Goal: Task Accomplishment & Management: Manage account settings

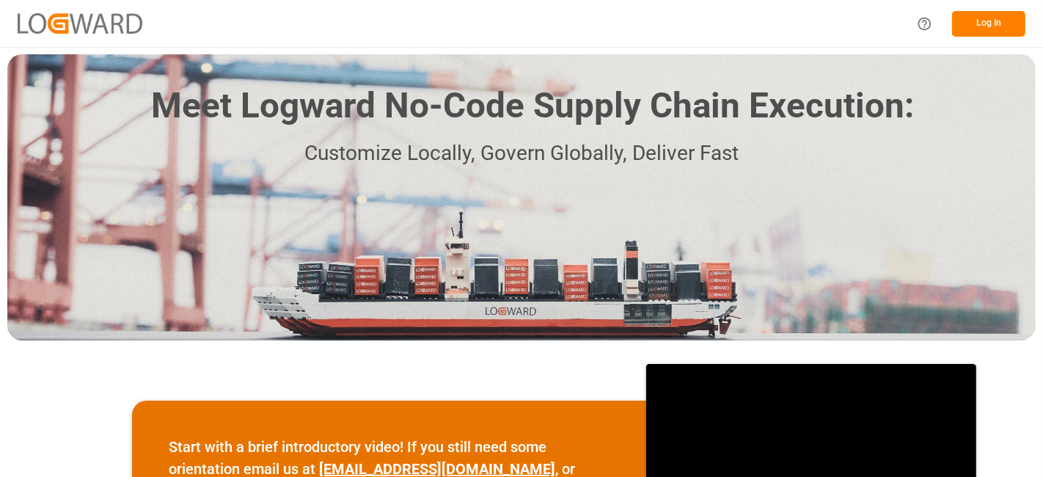
click at [985, 13] on button "Log In" at bounding box center [989, 24] width 73 height 26
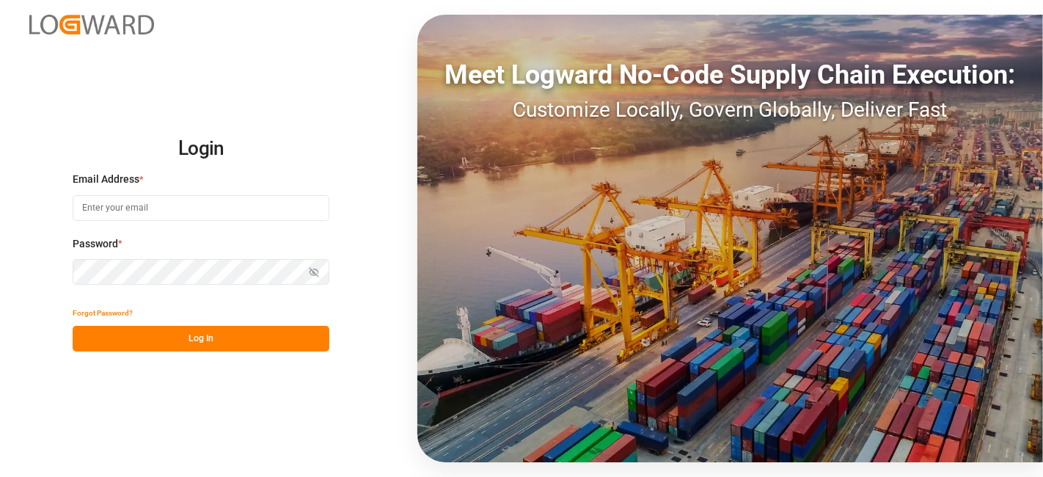
type input "[DOMAIN_NAME][EMAIL_ADDRESS][PERSON_NAME][DOMAIN_NAME]"
click at [166, 329] on button "Log In" at bounding box center [201, 339] width 257 height 26
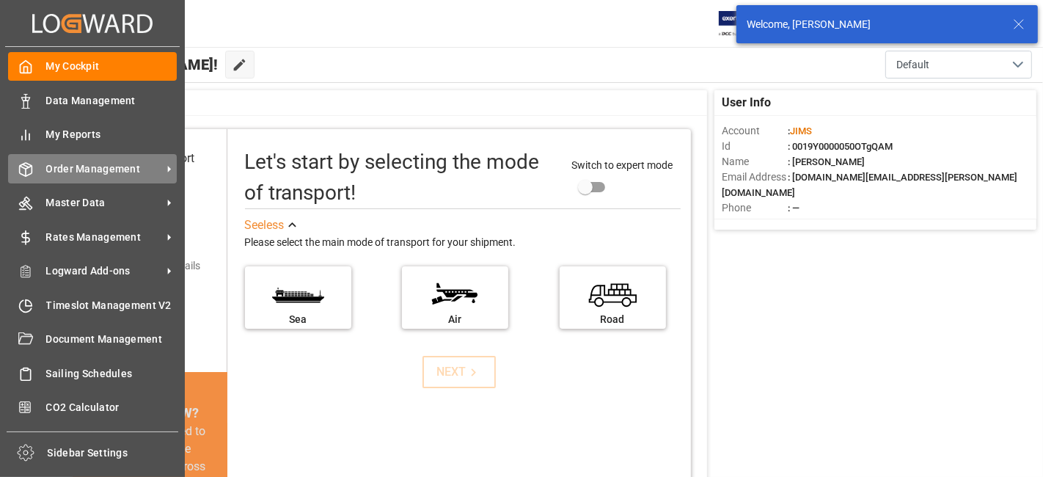
click at [81, 161] on span "Order Management" at bounding box center [104, 168] width 116 height 15
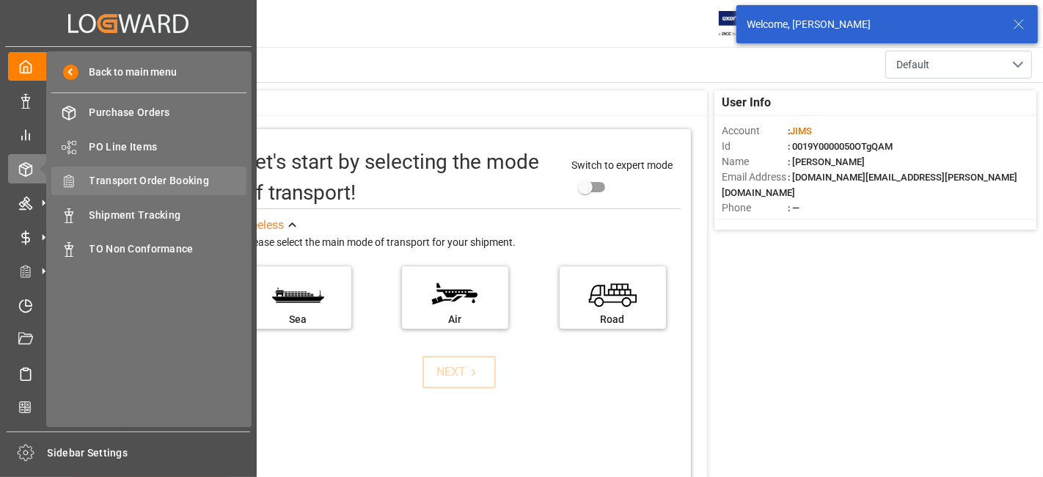
click at [176, 183] on span "Transport Order Booking" at bounding box center [169, 180] width 158 height 15
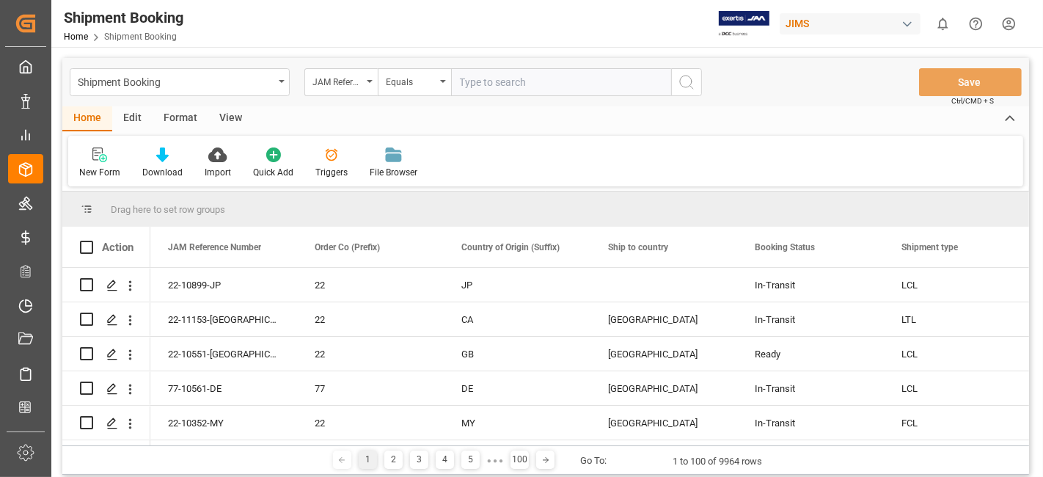
click at [478, 88] on input "text" at bounding box center [561, 82] width 220 height 28
type input "77-10738-CN"
click at [685, 87] on icon "search button" at bounding box center [687, 82] width 18 height 18
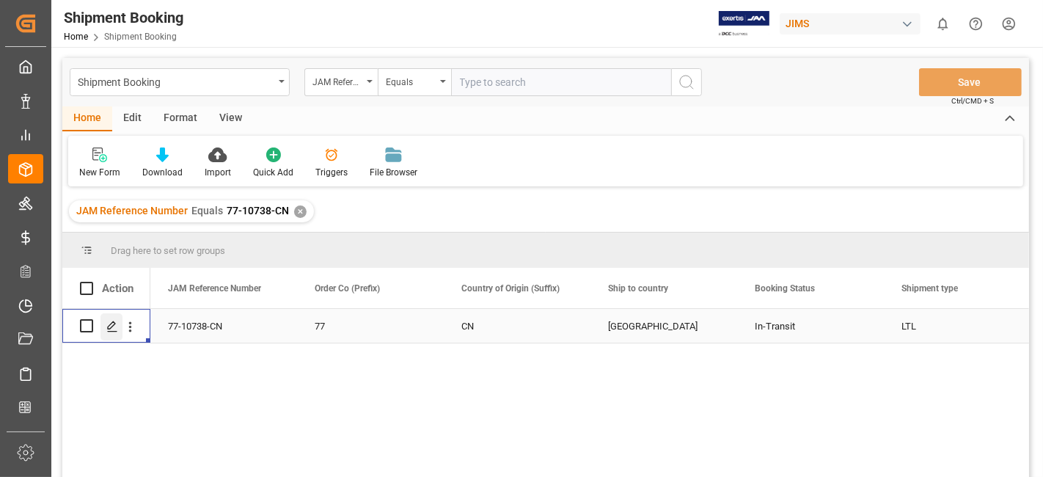
click at [117, 332] on div "Press SPACE to select this row." at bounding box center [112, 326] width 22 height 27
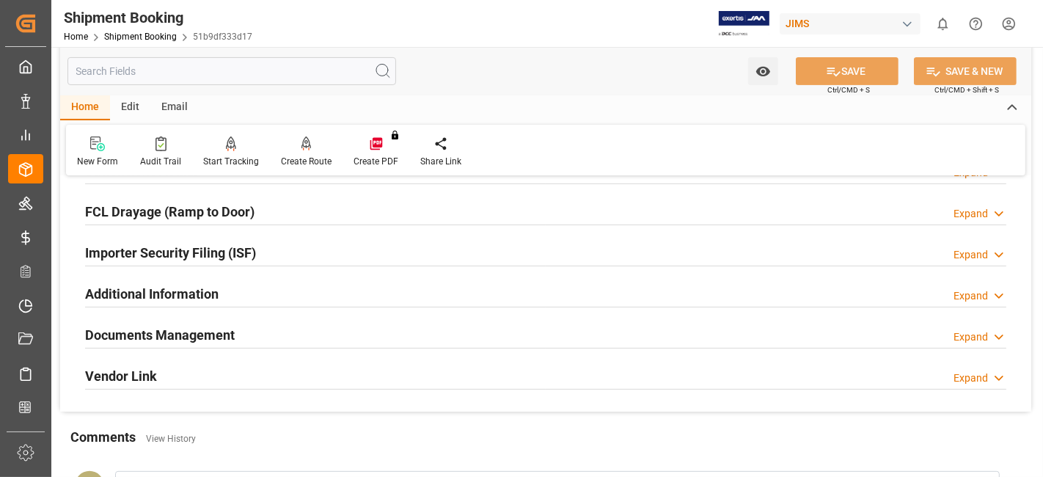
scroll to position [490, 0]
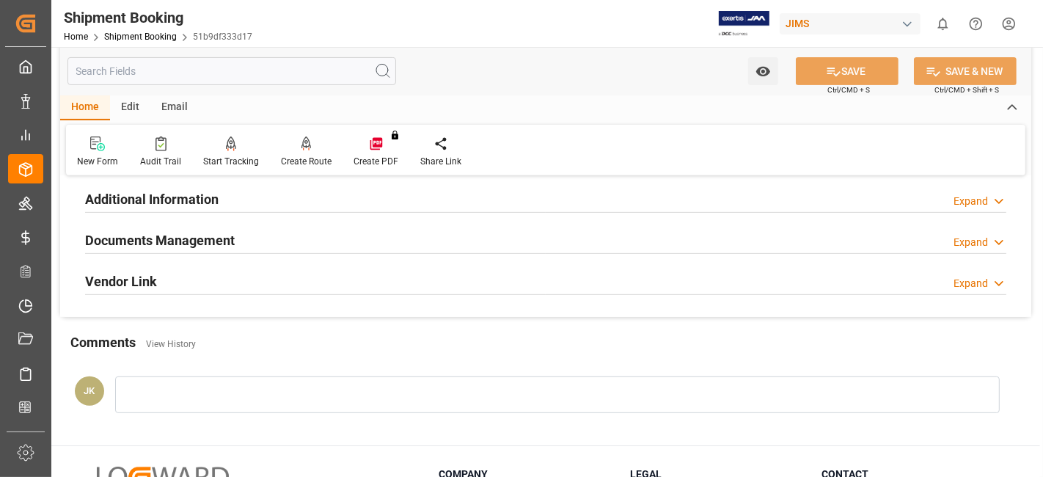
drag, startPoint x: 189, startPoint y: 238, endPoint x: 313, endPoint y: 301, distance: 139.8
click at [192, 237] on h2 "Documents Management" at bounding box center [160, 240] width 150 height 20
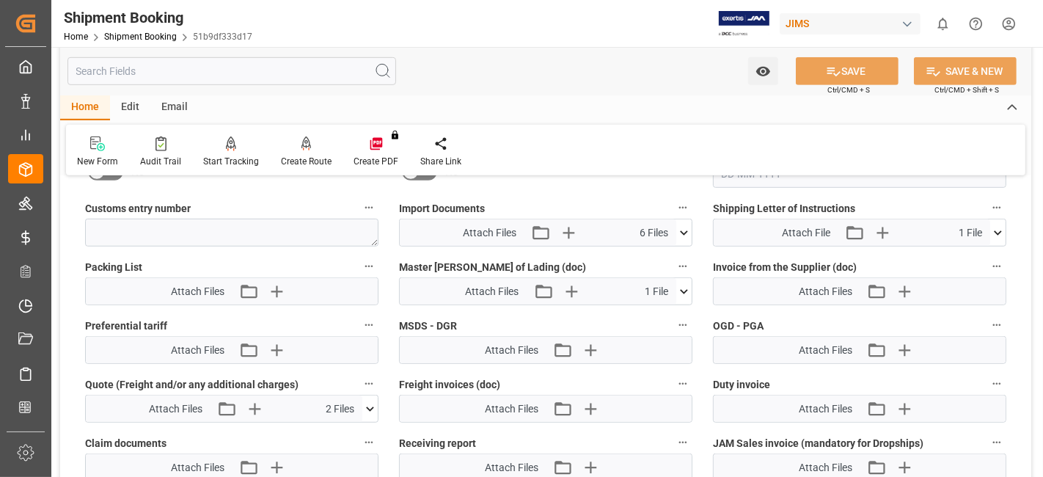
scroll to position [817, 0]
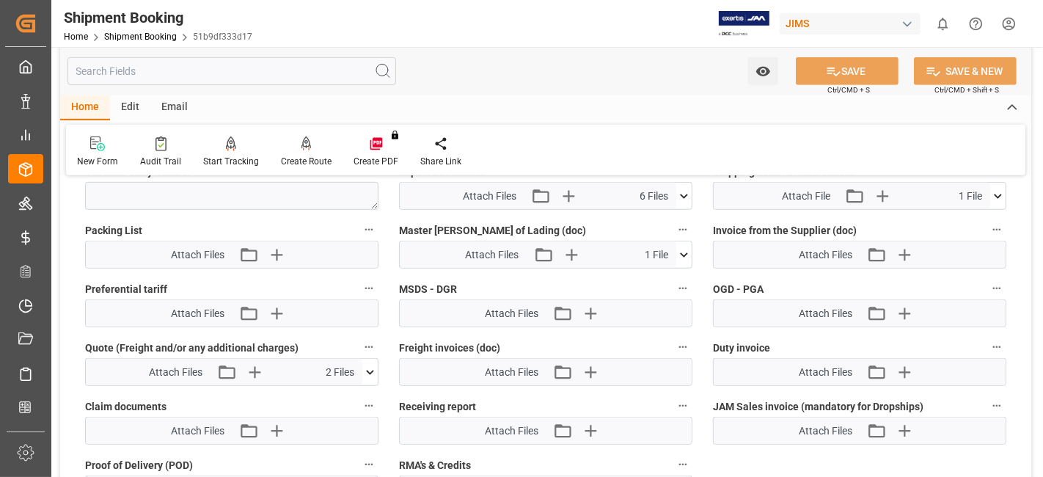
click at [371, 368] on icon at bounding box center [370, 372] width 15 height 15
click at [332, 394] on icon at bounding box center [332, 400] width 12 height 12
click at [331, 409] on icon at bounding box center [332, 415] width 12 height 12
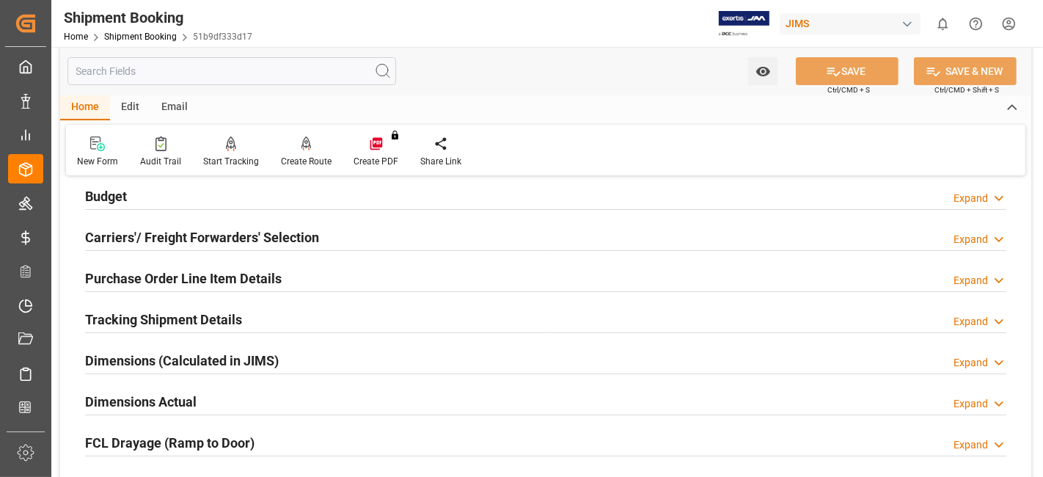
scroll to position [83, 0]
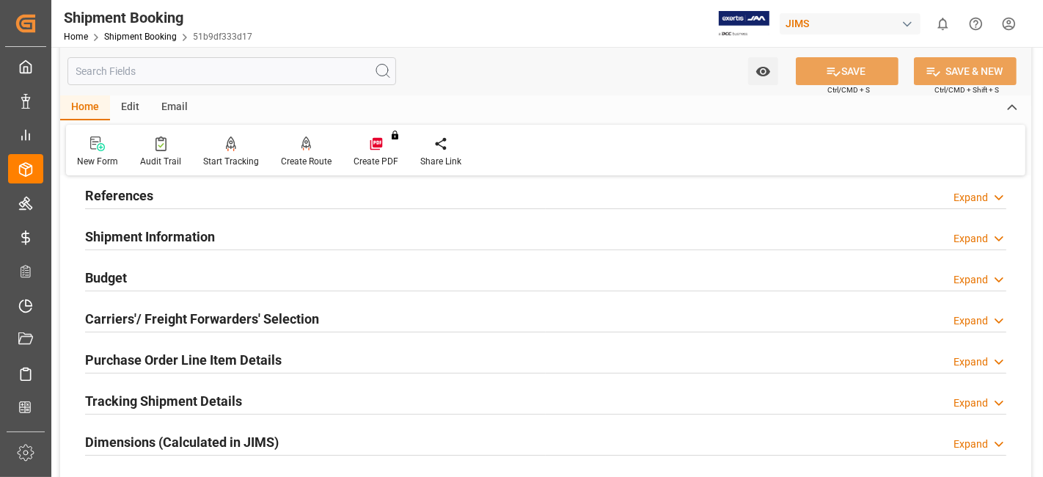
click at [170, 280] on div "Budget Expand" at bounding box center [546, 277] width 922 height 28
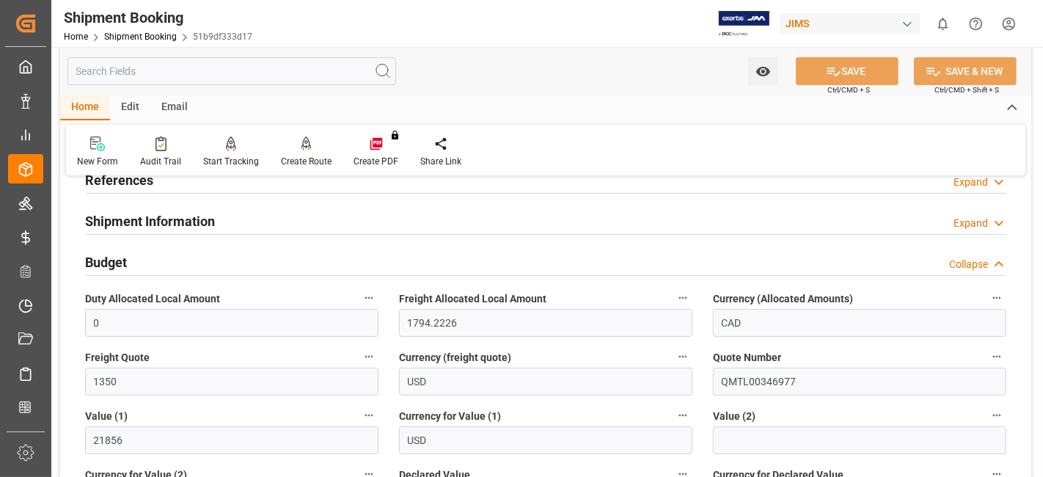
scroll to position [0, 0]
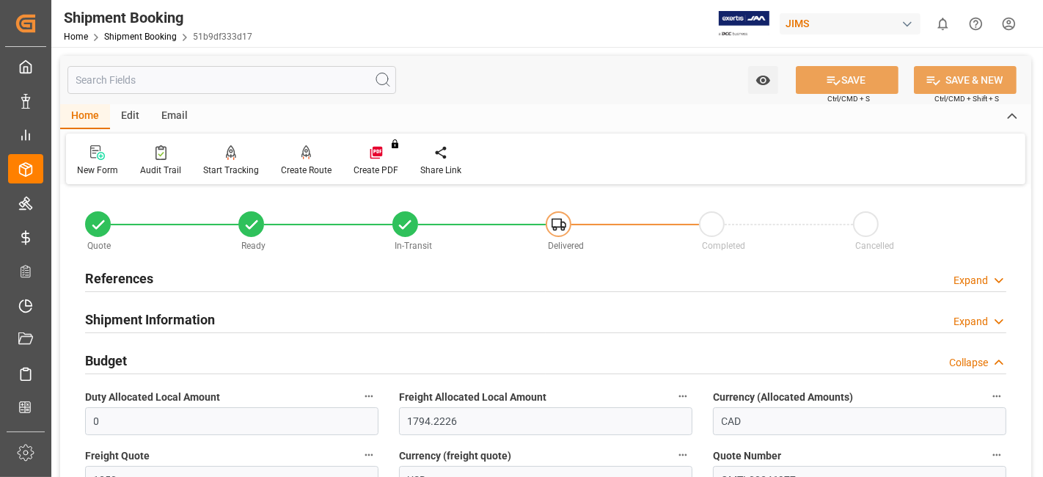
click at [143, 284] on h2 "References" at bounding box center [119, 279] width 68 height 20
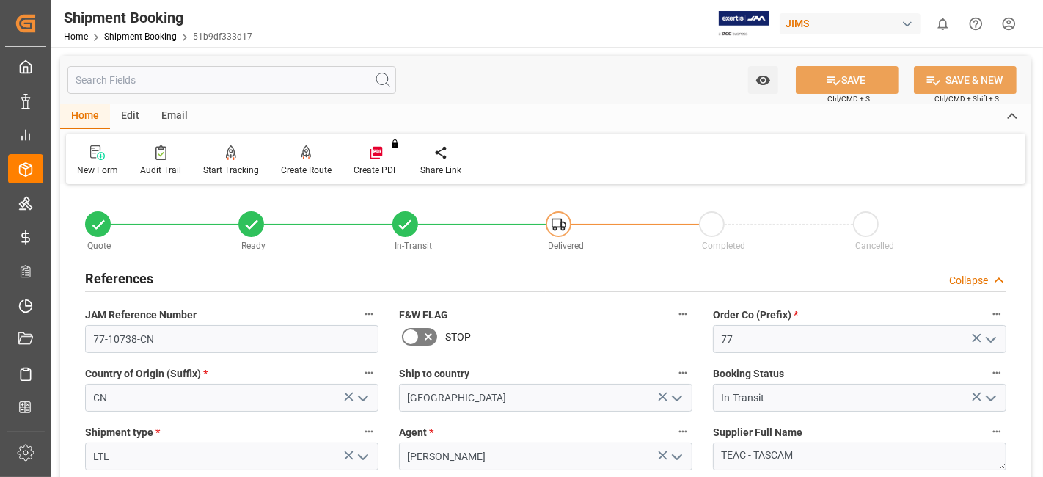
click at [143, 283] on h2 "References" at bounding box center [119, 279] width 68 height 20
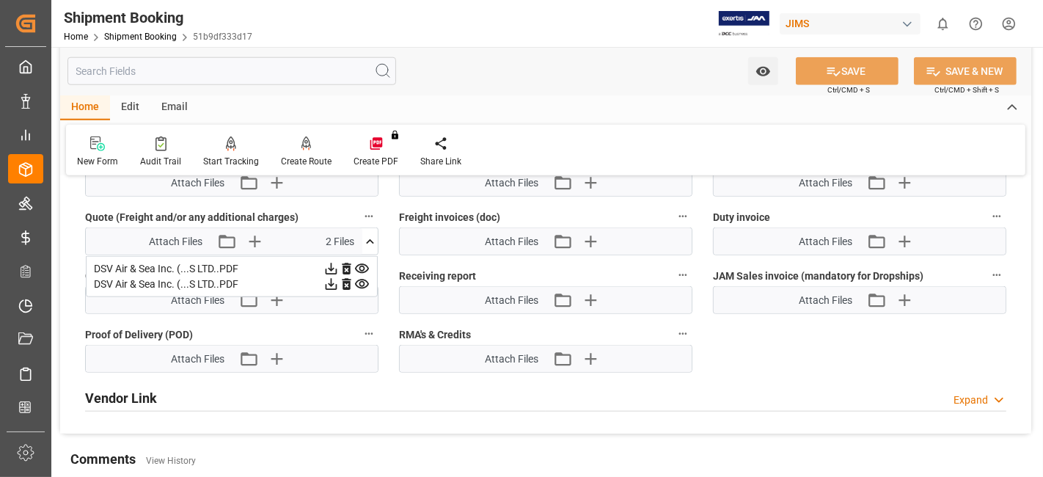
scroll to position [1304, 0]
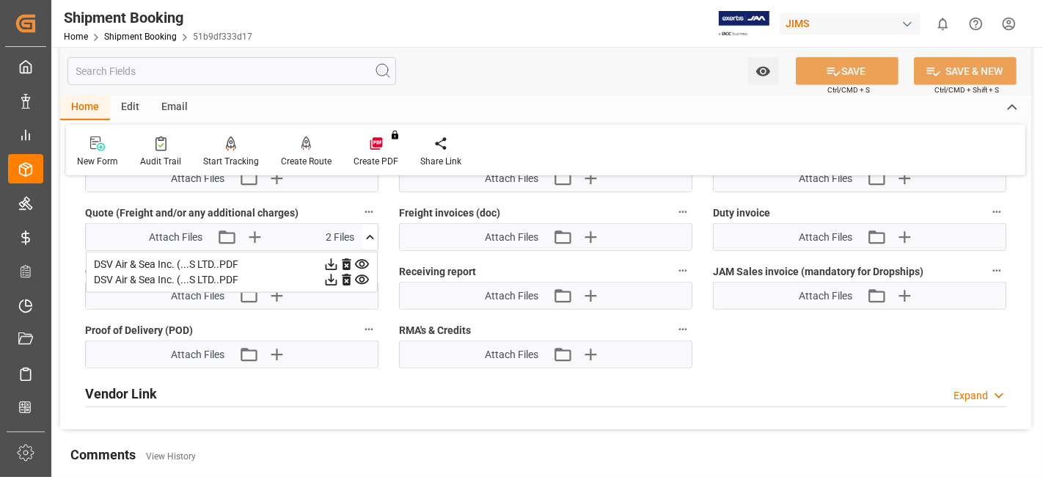
click at [344, 259] on icon at bounding box center [346, 265] width 9 height 12
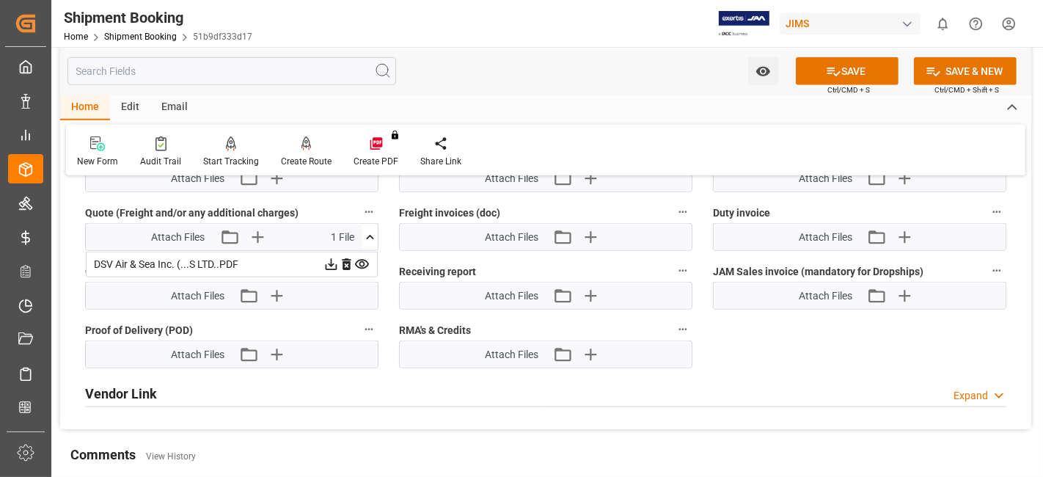
click at [344, 259] on icon at bounding box center [346, 265] width 9 height 12
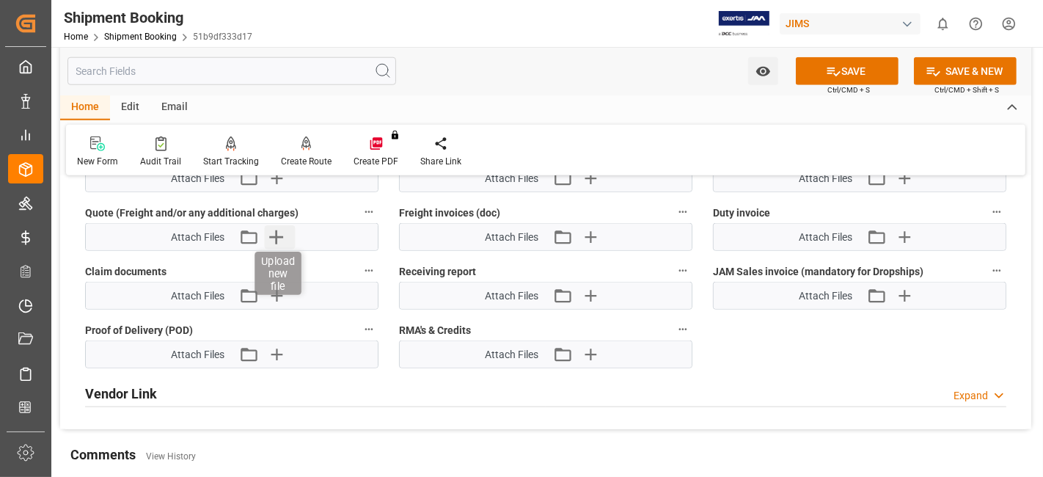
click at [284, 231] on icon "button" at bounding box center [276, 236] width 23 height 23
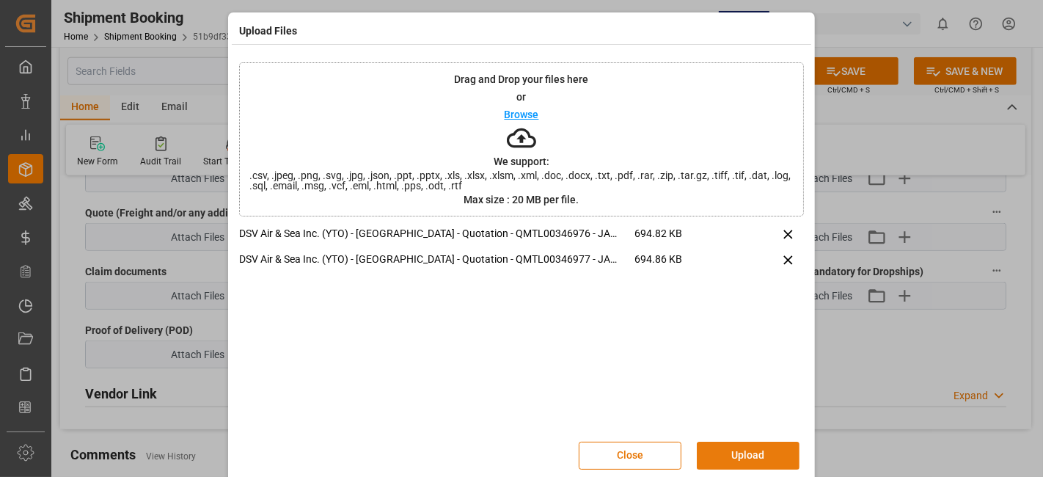
click at [738, 456] on button "Upload" at bounding box center [748, 456] width 103 height 28
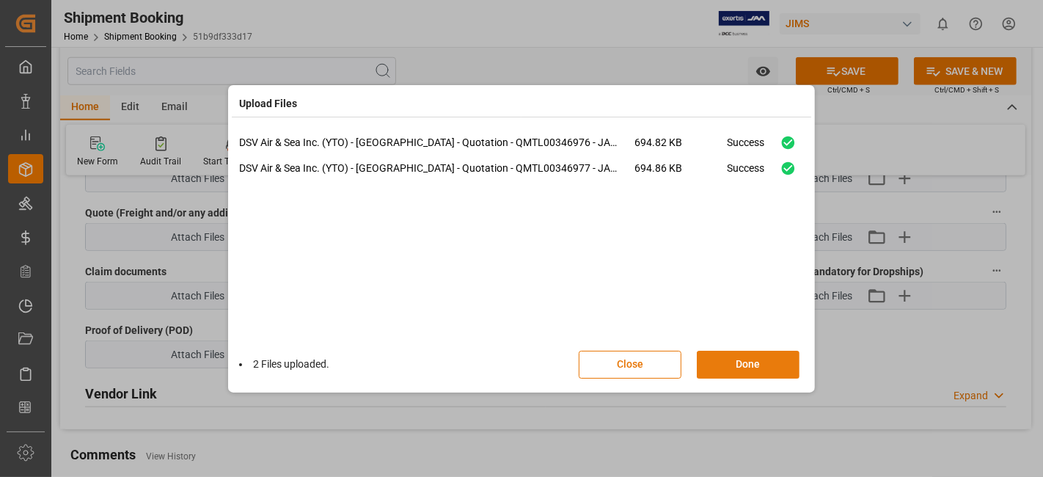
click at [731, 361] on button "Done" at bounding box center [748, 365] width 103 height 28
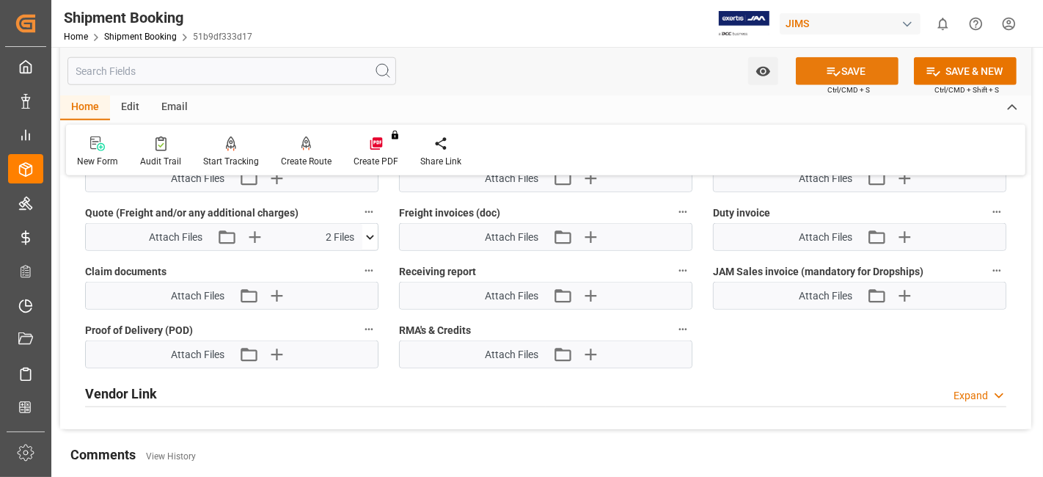
click at [808, 70] on button "SAVE" at bounding box center [847, 71] width 103 height 28
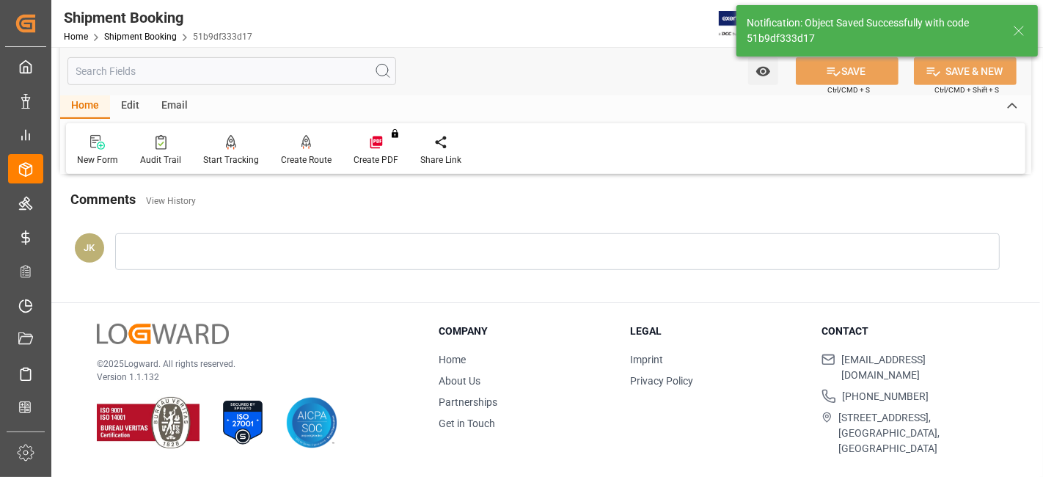
scroll to position [383, 0]
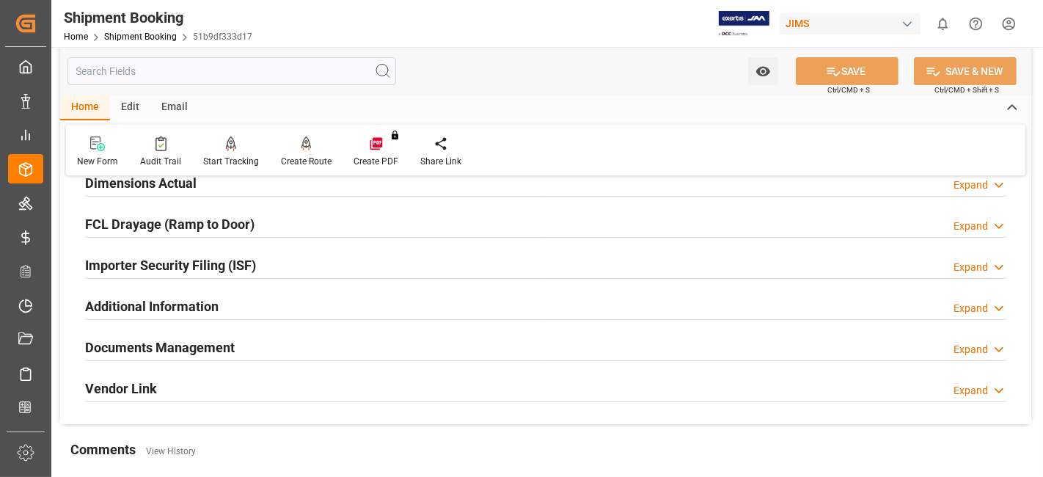
drag, startPoint x: 181, startPoint y: 340, endPoint x: 240, endPoint y: 346, distance: 59.8
click at [181, 340] on h2 "Documents Management" at bounding box center [160, 348] width 150 height 20
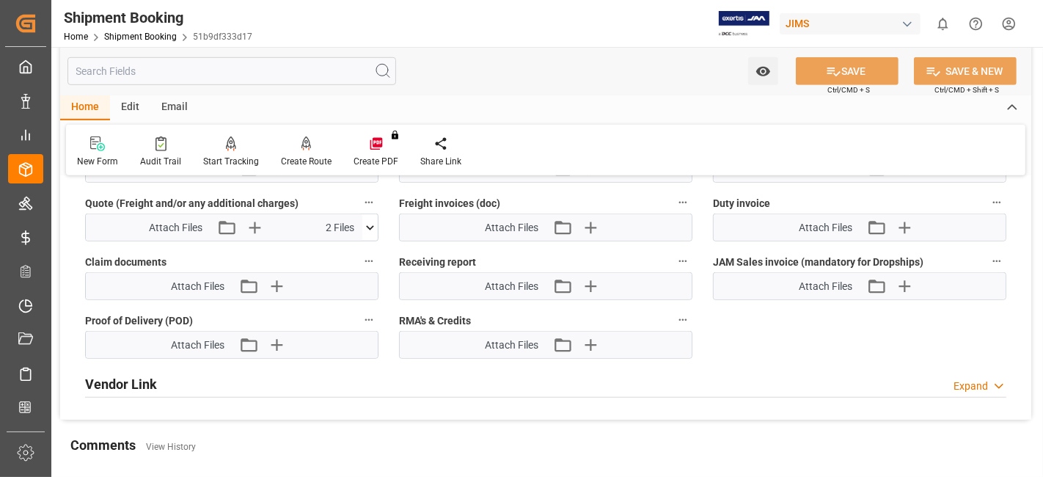
scroll to position [871, 0]
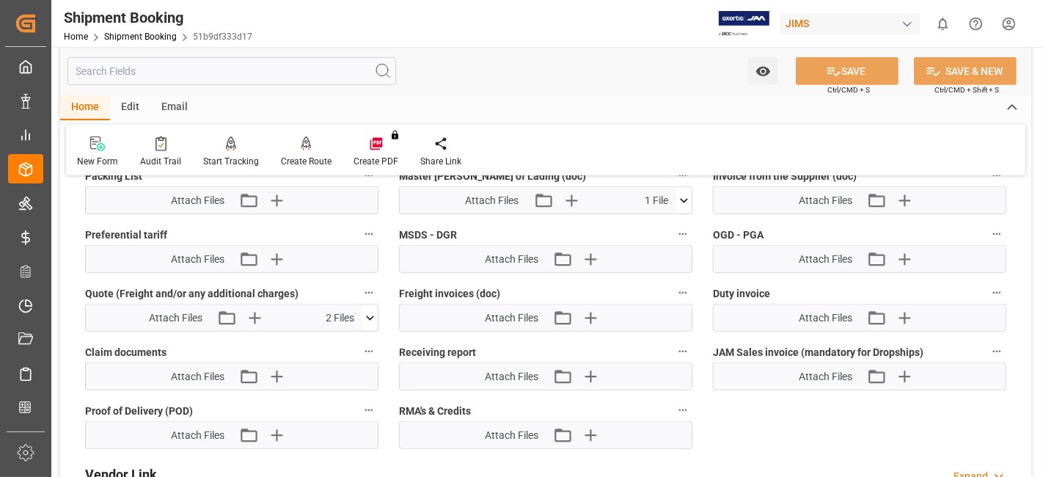
click at [365, 312] on icon at bounding box center [370, 317] width 15 height 15
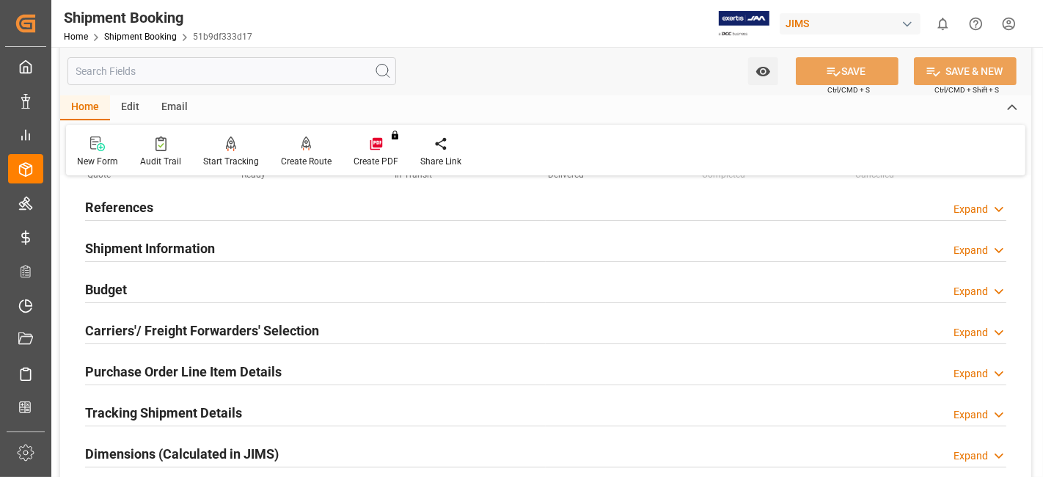
scroll to position [0, 0]
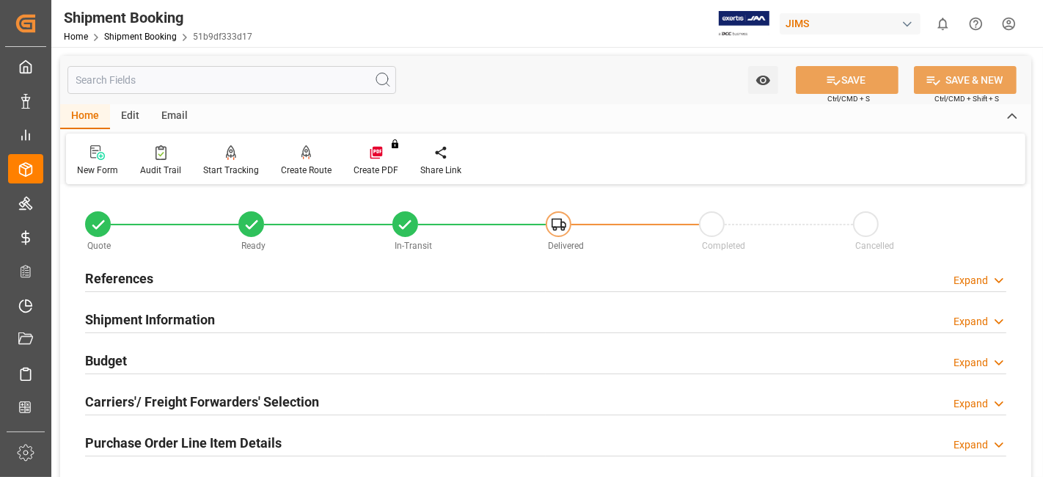
click at [125, 365] on h2 "Budget" at bounding box center [106, 361] width 42 height 20
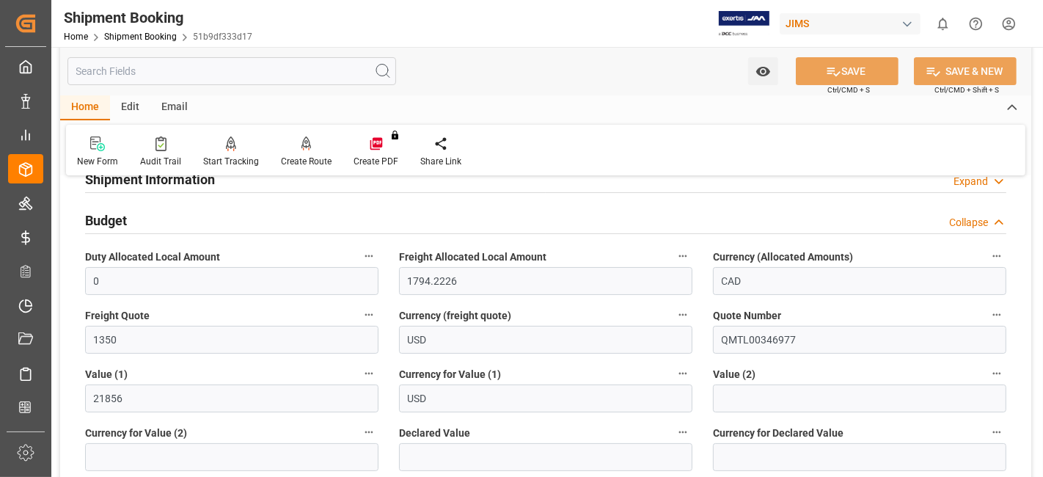
scroll to position [163, 0]
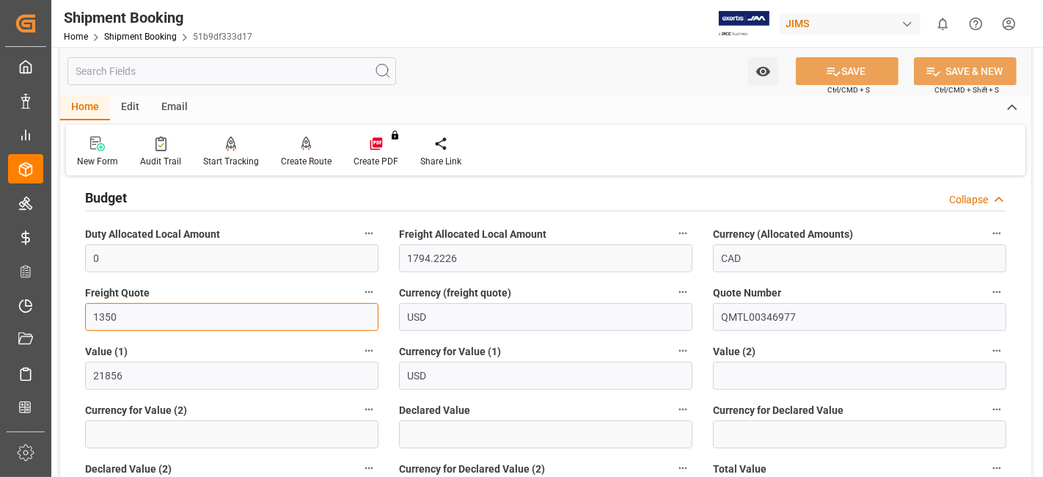
click at [103, 316] on input "1350" at bounding box center [232, 317] width 294 height 28
type input "1270"
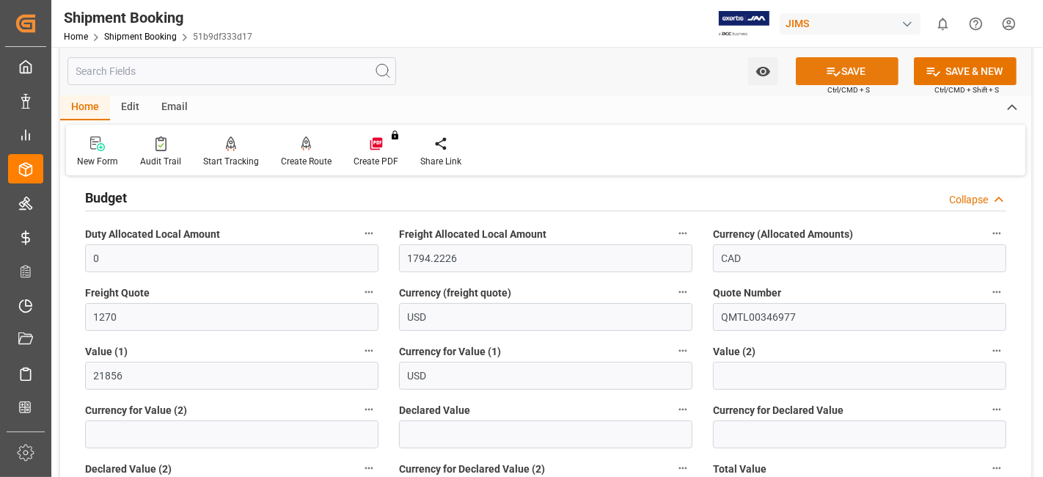
click at [838, 73] on icon at bounding box center [833, 71] width 15 height 15
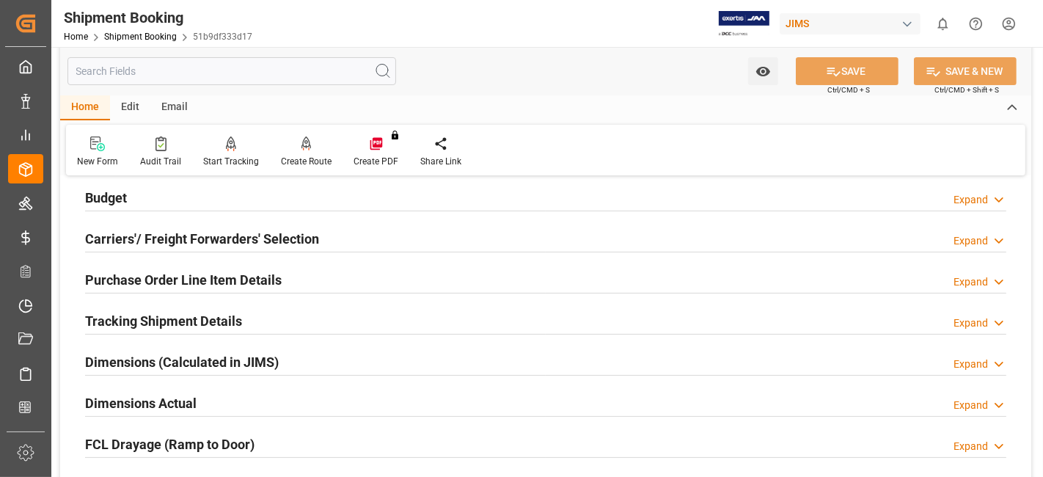
click at [167, 198] on div "Budget Expand" at bounding box center [546, 197] width 922 height 28
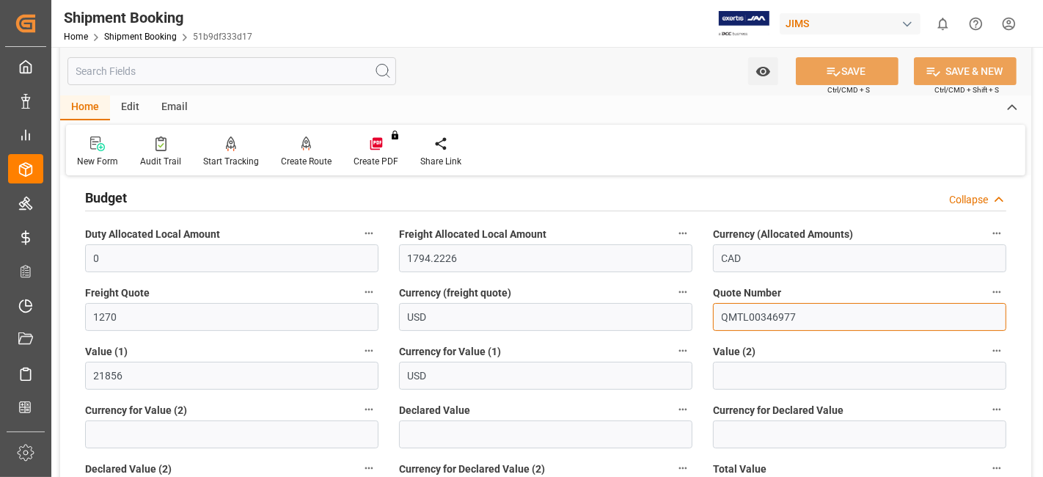
click at [760, 306] on input "QMTL00346977" at bounding box center [860, 317] width 294 height 28
paste input "/A"
type input "QMTL00346977/A"
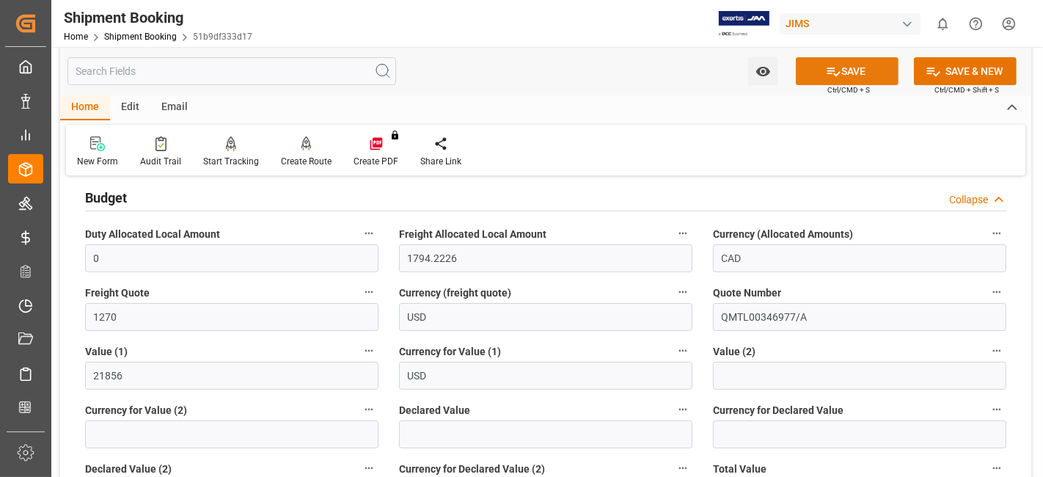
click at [819, 70] on button "SAVE" at bounding box center [847, 71] width 103 height 28
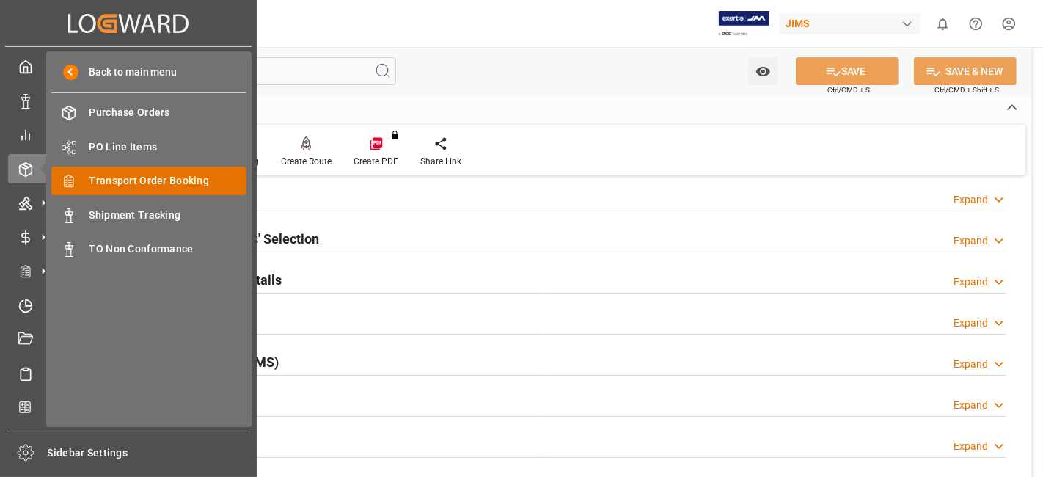
click at [183, 177] on span "Transport Order Booking" at bounding box center [169, 180] width 158 height 15
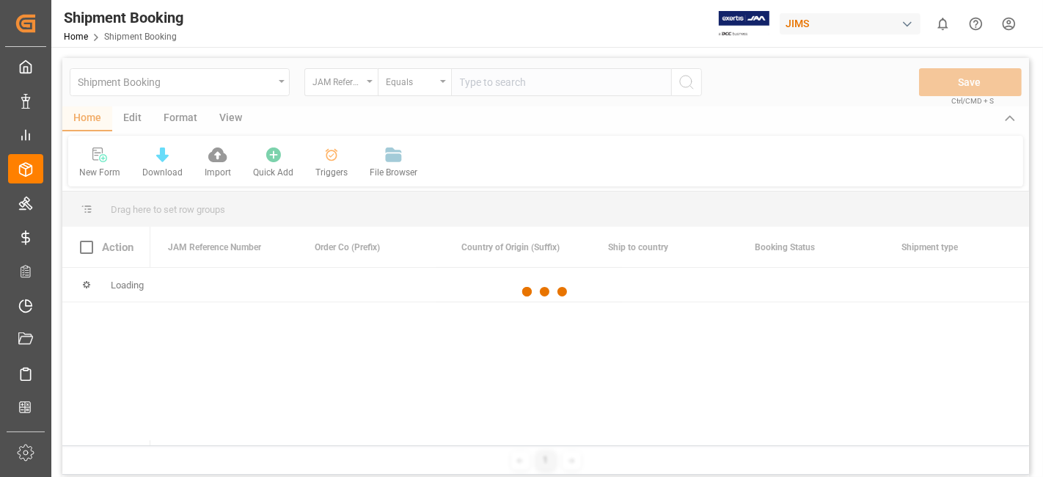
click at [494, 84] on div at bounding box center [545, 292] width 967 height 468
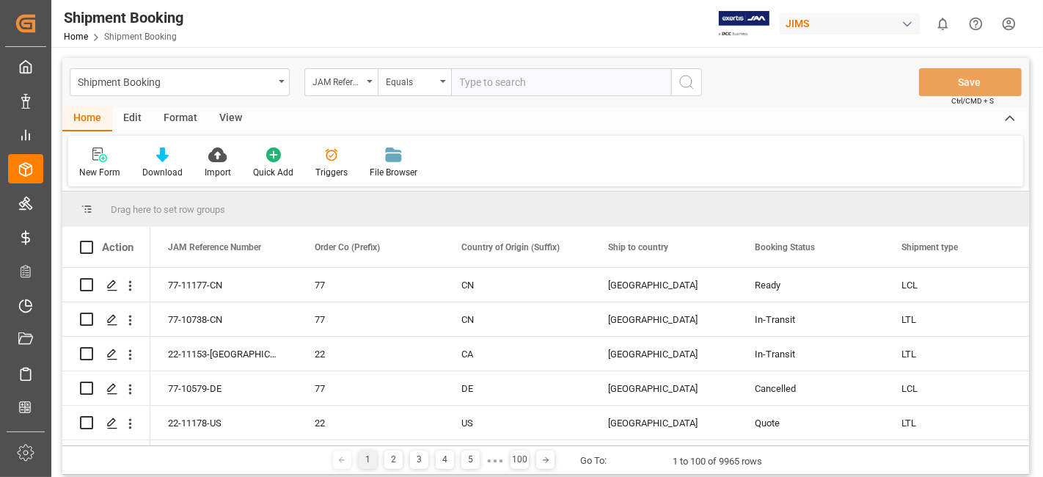
click at [480, 84] on input "text" at bounding box center [561, 82] width 220 height 28
paste input "77-10842-CN"
type input "77-10842-CN"
click at [683, 83] on icon "search button" at bounding box center [687, 82] width 18 height 18
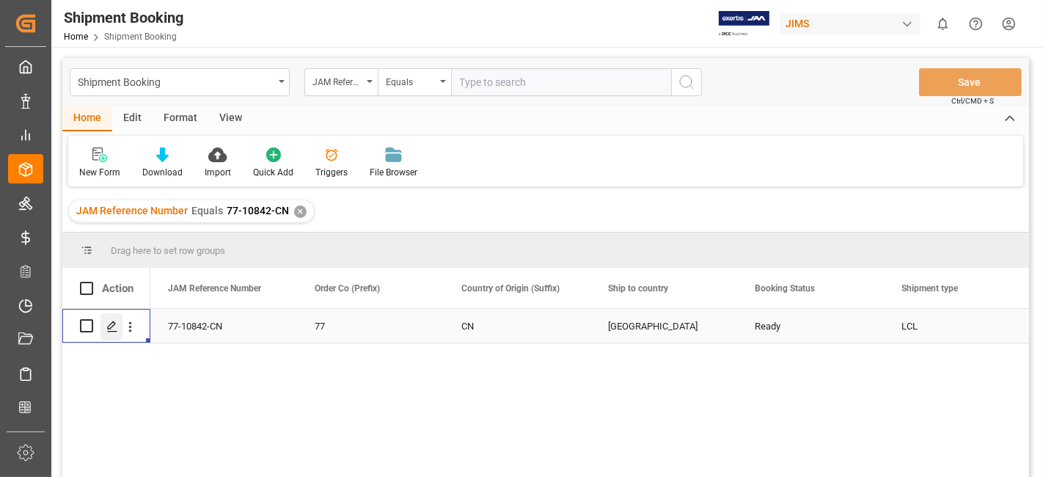
click at [111, 322] on polygon "Press SPACE to select this row." at bounding box center [111, 324] width 7 height 7
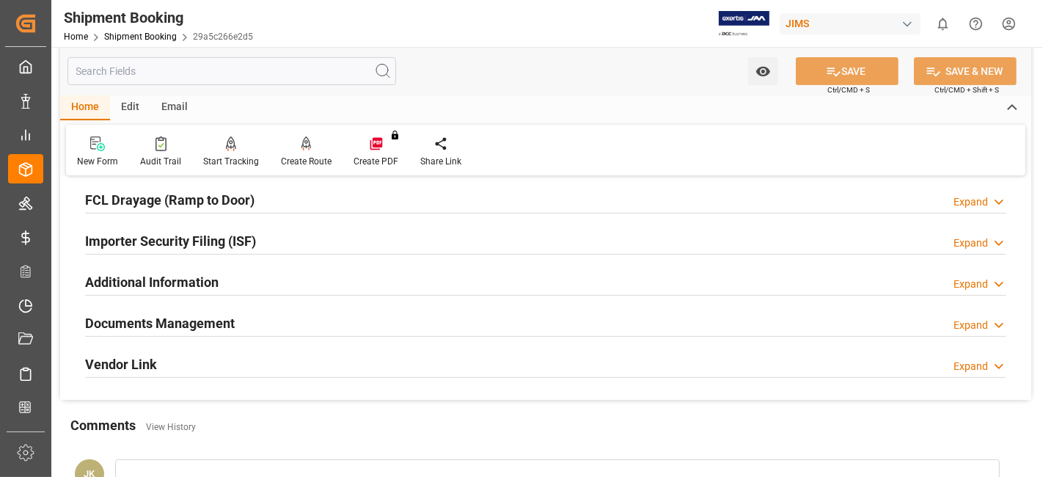
scroll to position [489, 0]
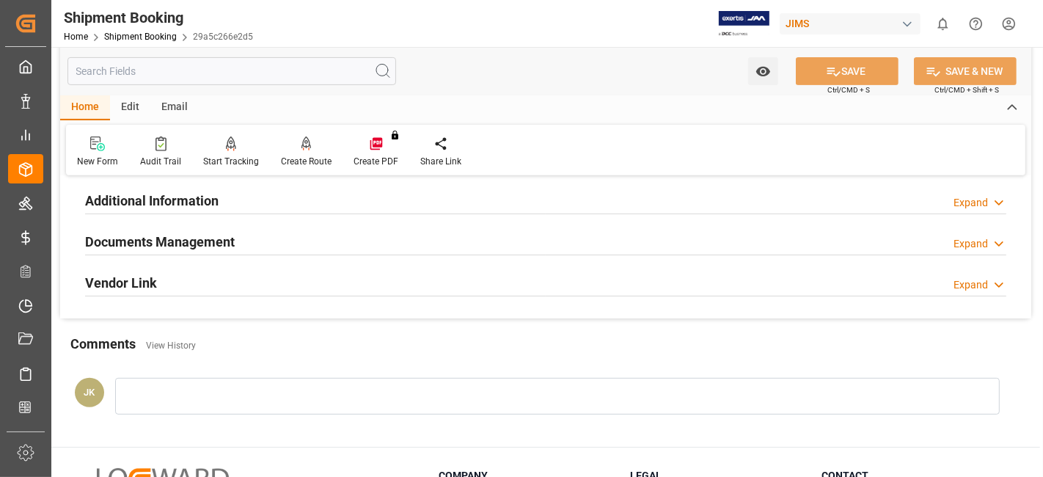
click at [168, 248] on div "Documents Management" at bounding box center [160, 241] width 150 height 28
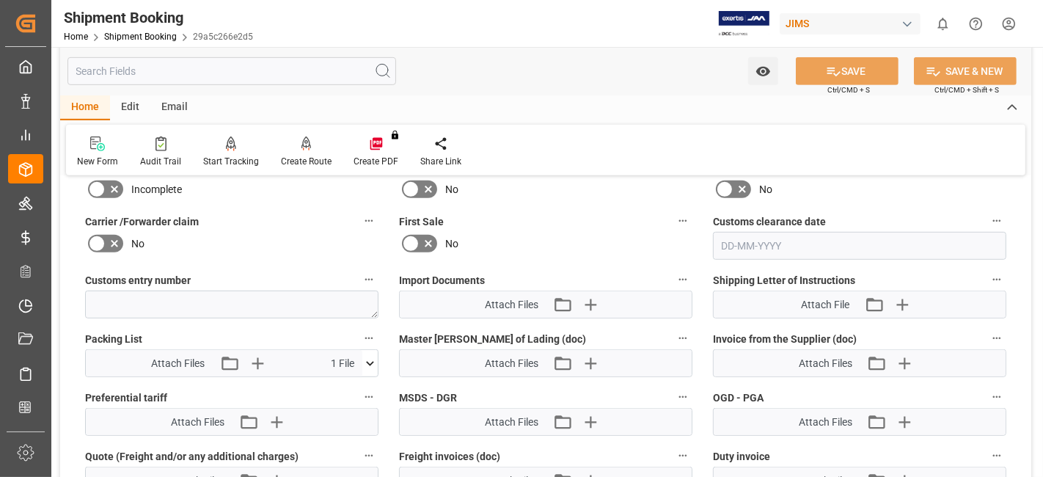
scroll to position [734, 0]
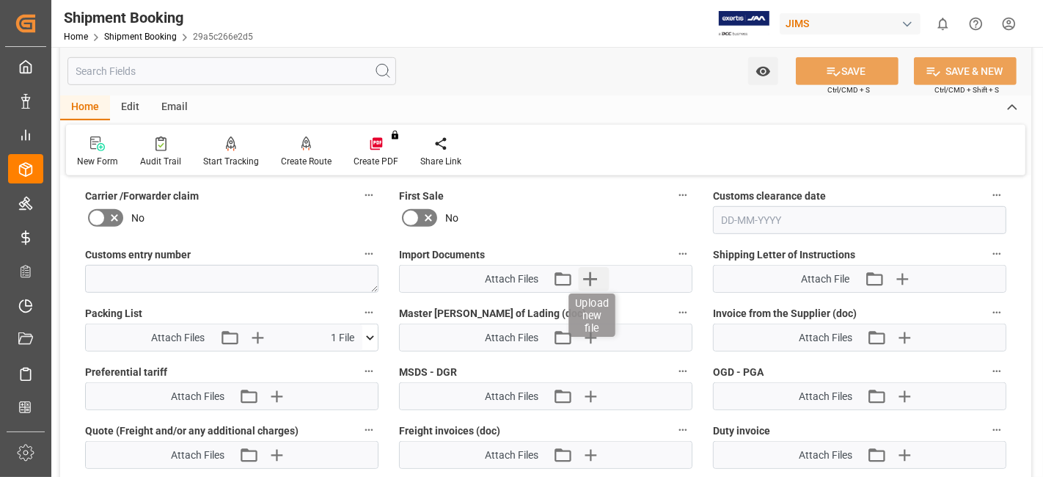
click at [595, 272] on icon "button" at bounding box center [590, 279] width 14 height 14
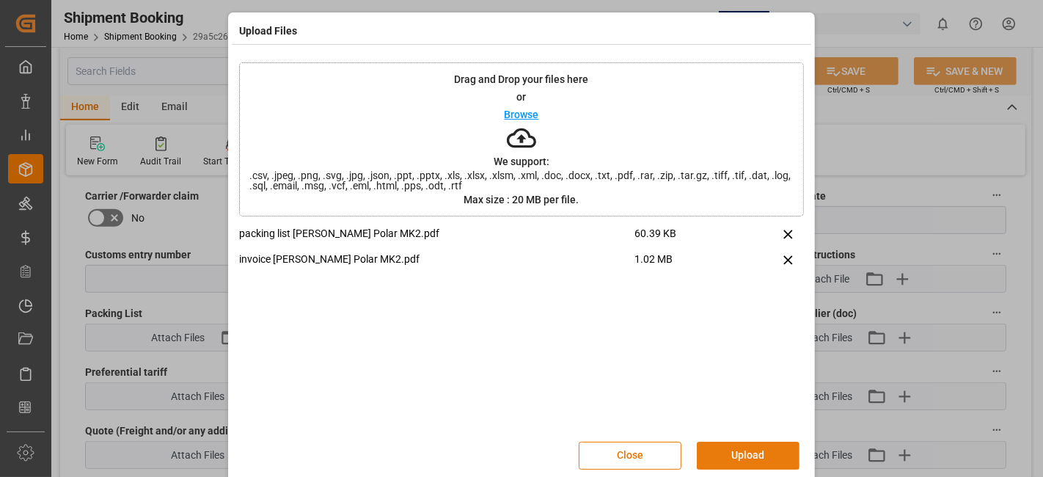
click at [718, 448] on button "Upload" at bounding box center [748, 456] width 103 height 28
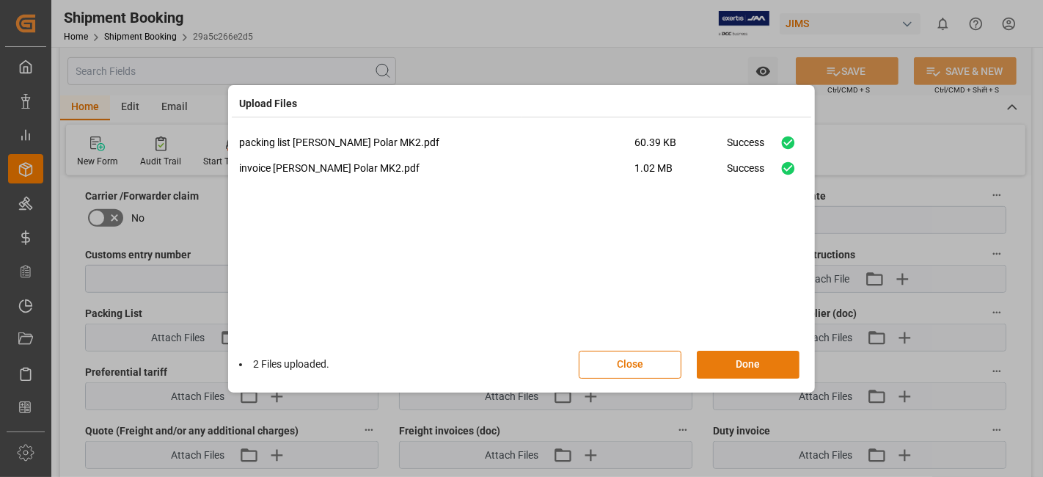
click at [744, 362] on button "Done" at bounding box center [748, 365] width 103 height 28
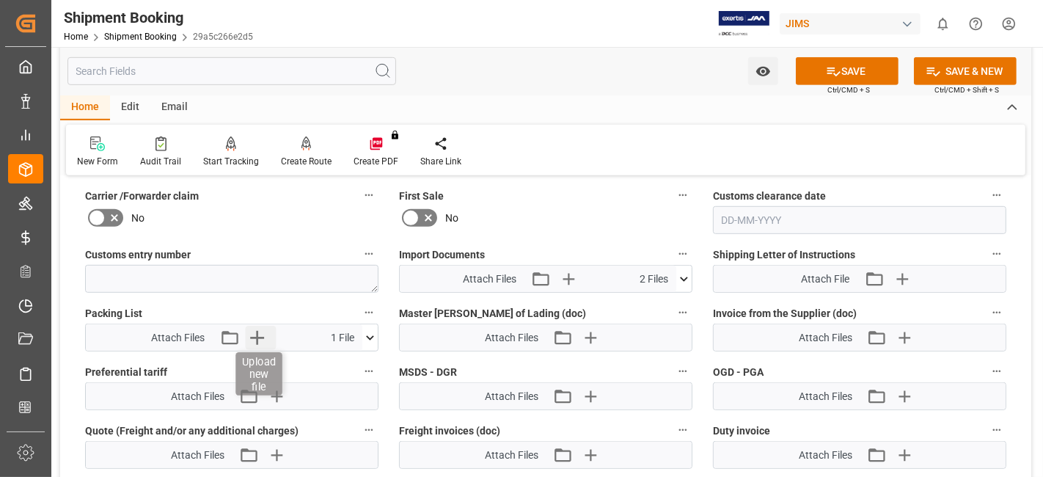
click at [258, 331] on icon "button" at bounding box center [257, 338] width 14 height 14
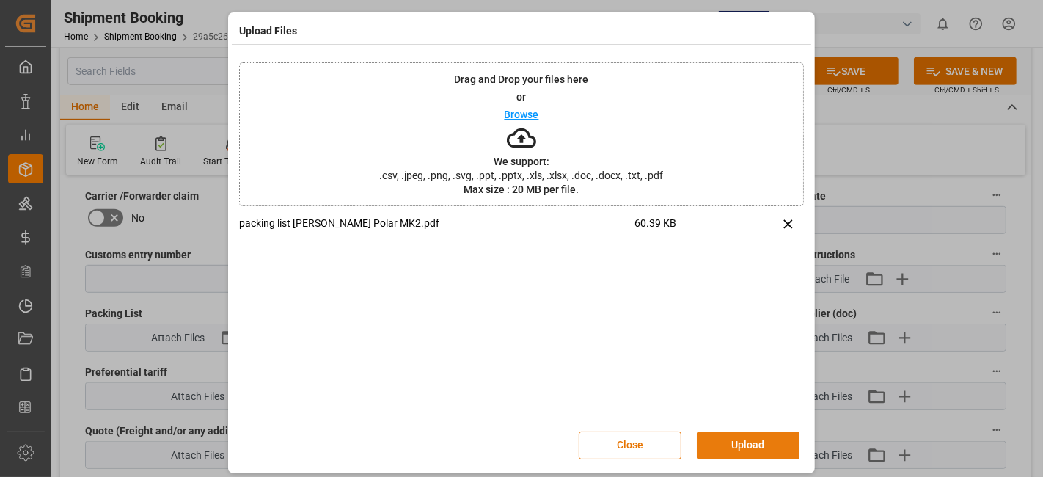
click at [729, 439] on button "Upload" at bounding box center [748, 445] width 103 height 28
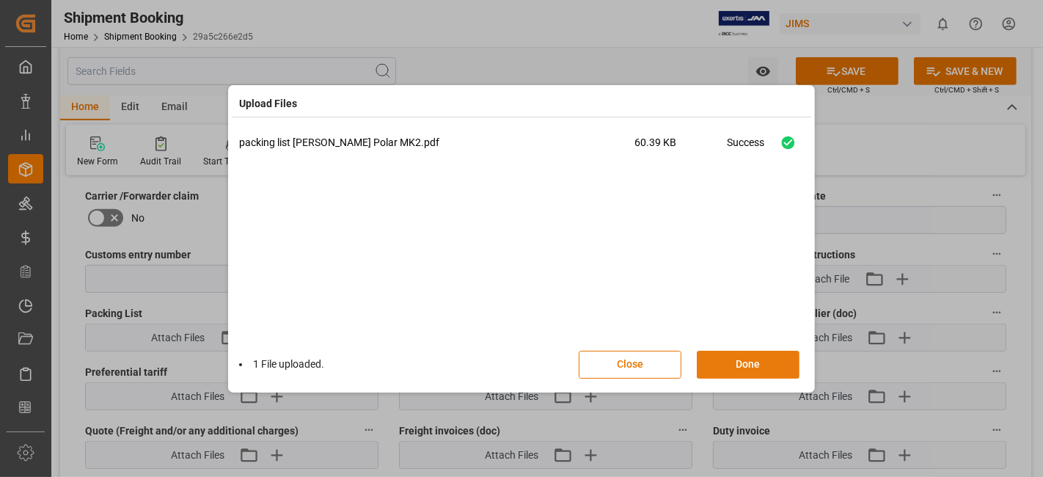
click at [734, 368] on button "Done" at bounding box center [748, 365] width 103 height 28
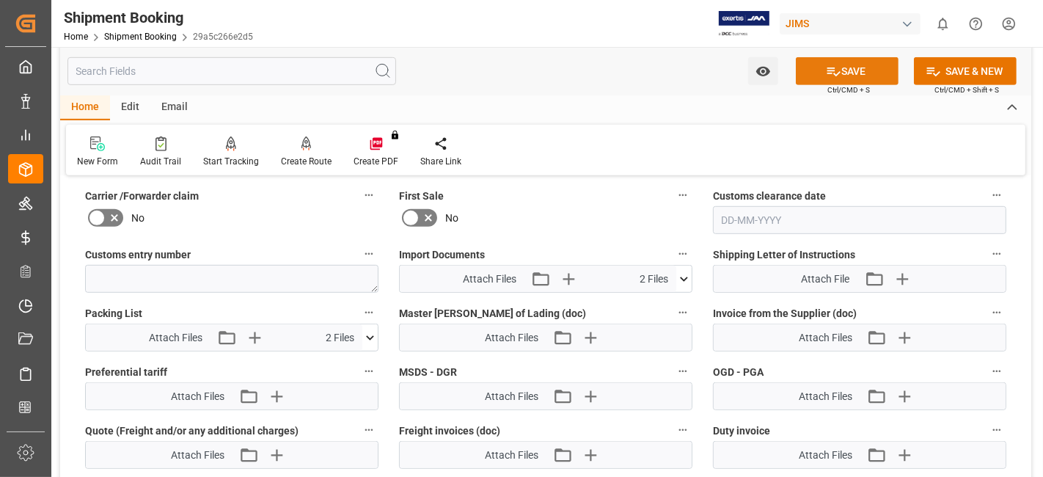
click at [829, 76] on icon at bounding box center [833, 71] width 15 height 15
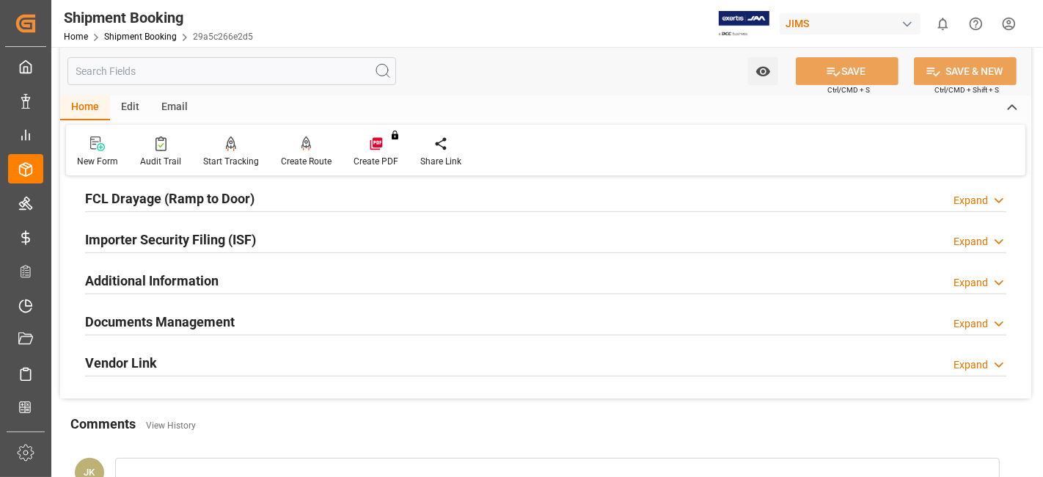
scroll to position [376, 0]
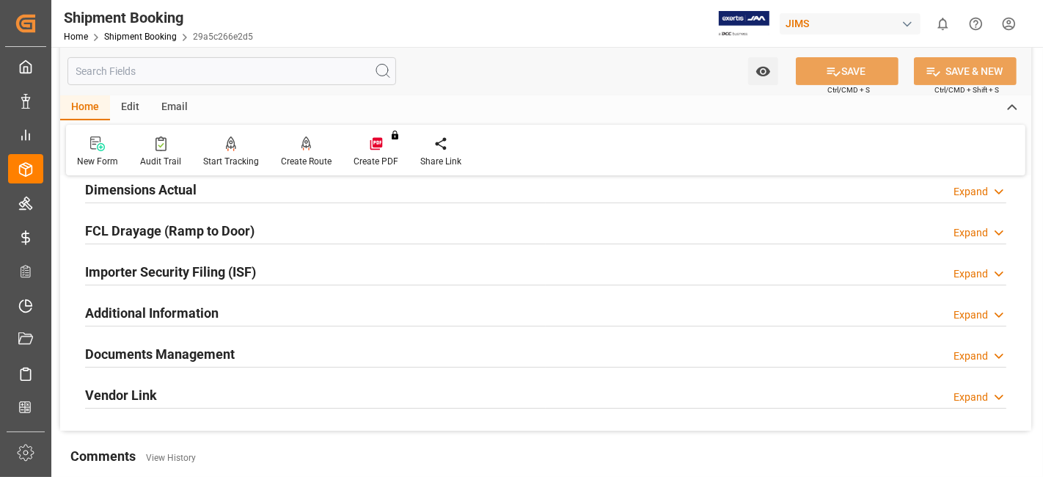
click at [368, 349] on div "Documents Management Expand" at bounding box center [546, 353] width 922 height 28
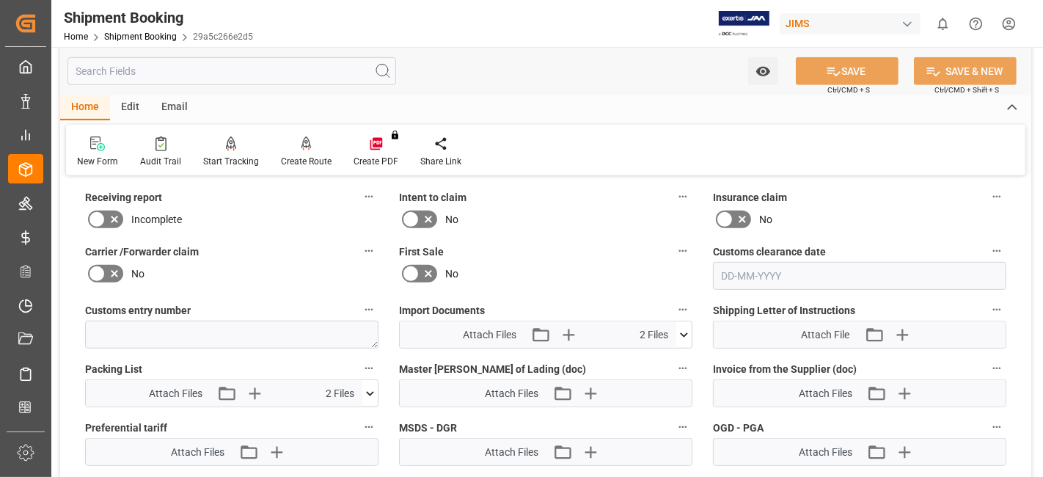
scroll to position [702, 0]
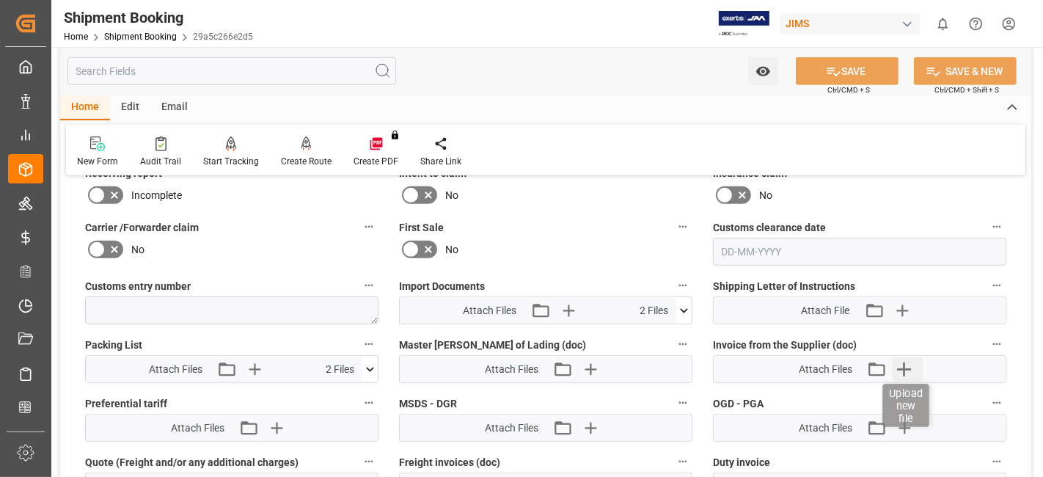
click at [909, 363] on icon "button" at bounding box center [904, 368] width 23 height 23
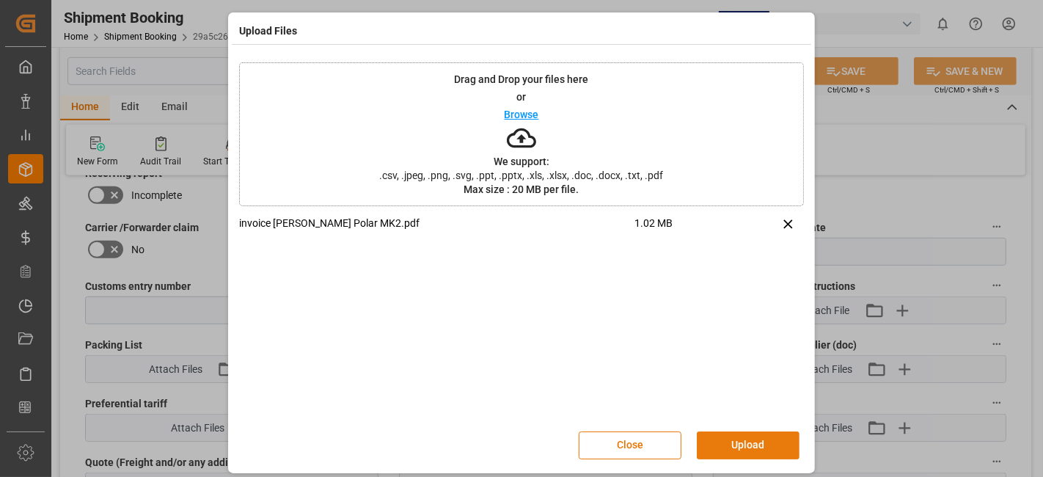
click at [742, 441] on button "Upload" at bounding box center [748, 445] width 103 height 28
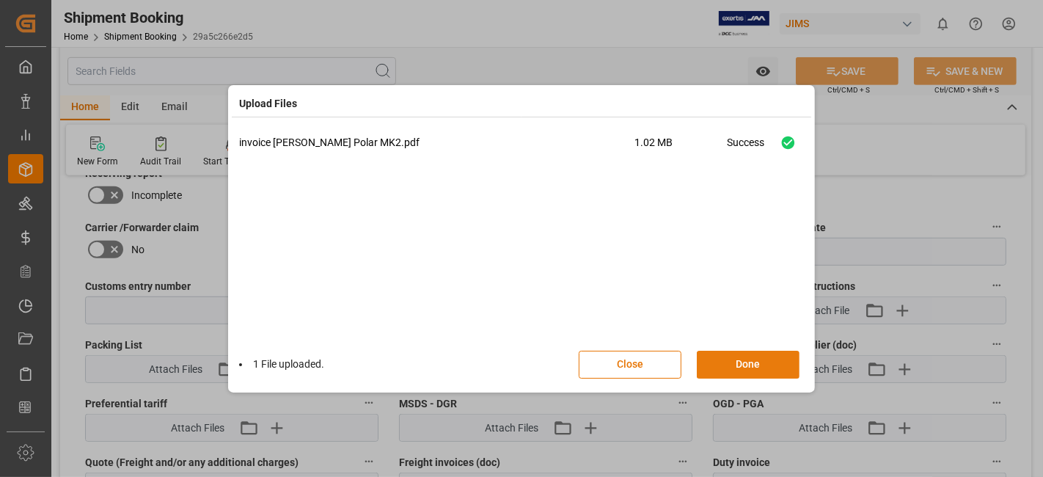
click at [734, 365] on button "Done" at bounding box center [748, 365] width 103 height 28
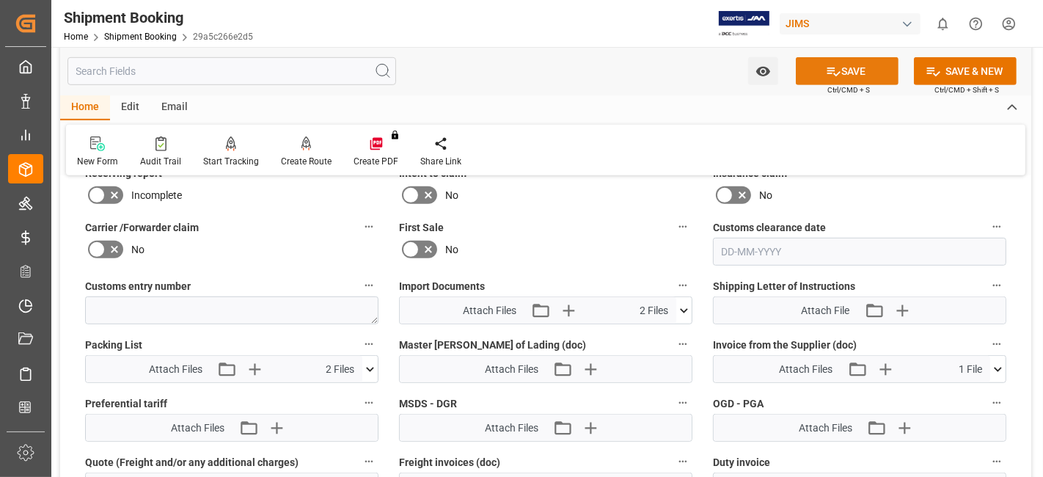
click at [812, 77] on button "SAVE" at bounding box center [847, 71] width 103 height 28
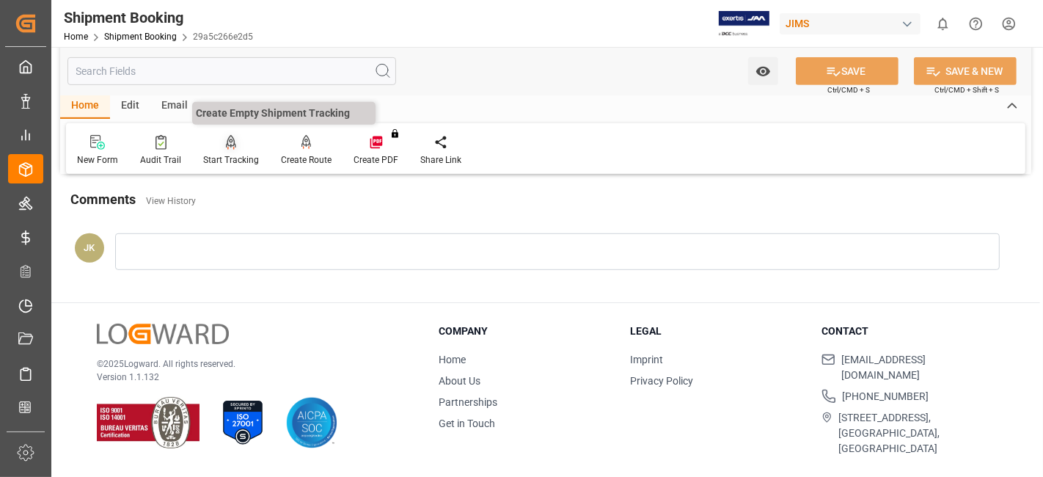
scroll to position [621, 0]
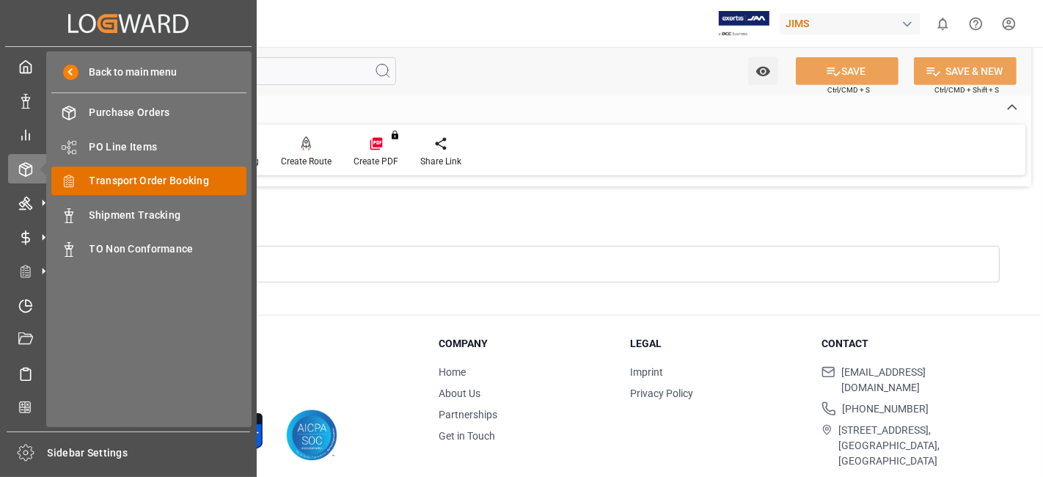
click at [192, 170] on div "Transport Order Booking Transport Order Booking" at bounding box center [148, 181] width 195 height 29
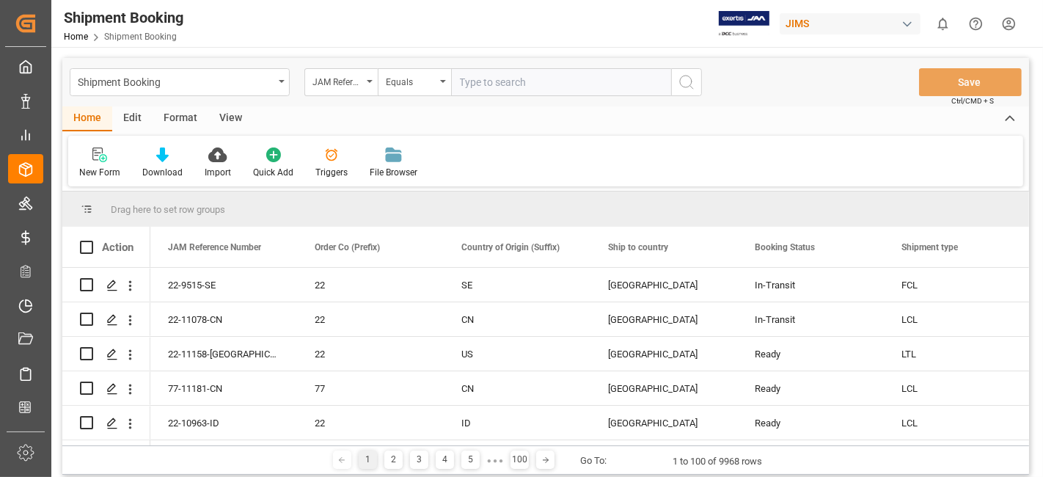
click at [470, 89] on input "text" at bounding box center [561, 82] width 220 height 28
drag, startPoint x: 506, startPoint y: 91, endPoint x: 480, endPoint y: 84, distance: 27.2
click at [506, 89] on input "17177361" at bounding box center [561, 82] width 220 height 28
click at [480, 84] on input "17177361" at bounding box center [561, 82] width 220 height 28
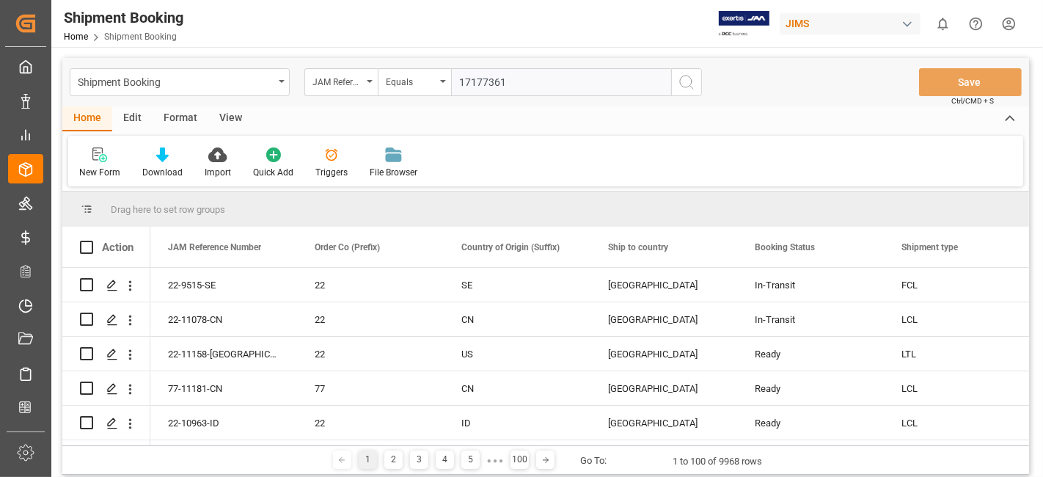
click at [480, 84] on input "17177361" at bounding box center [561, 82] width 220 height 28
paste input "77-10842-CN"
type input "77-10842-CN"
click at [684, 88] on icon "search button" at bounding box center [687, 82] width 18 height 18
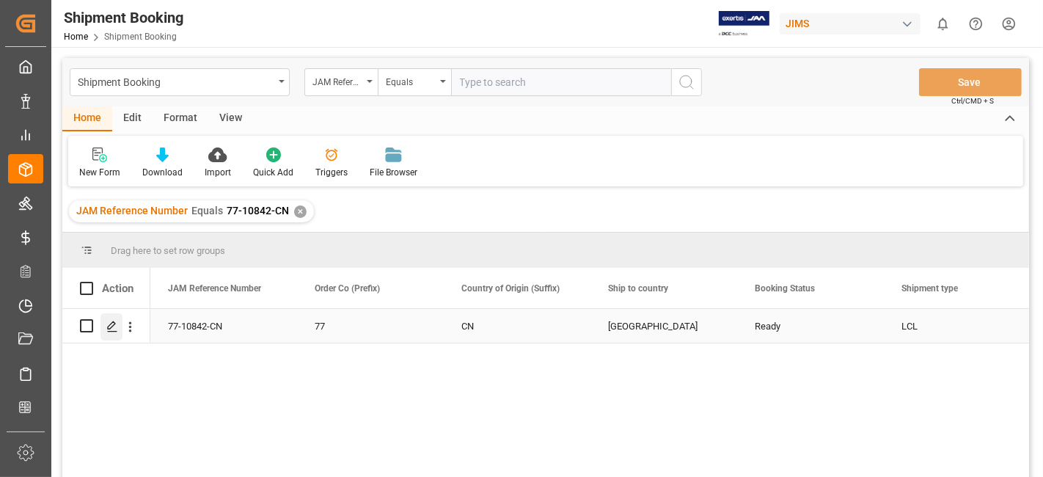
click at [110, 322] on icon "Press SPACE to select this row." at bounding box center [112, 327] width 12 height 12
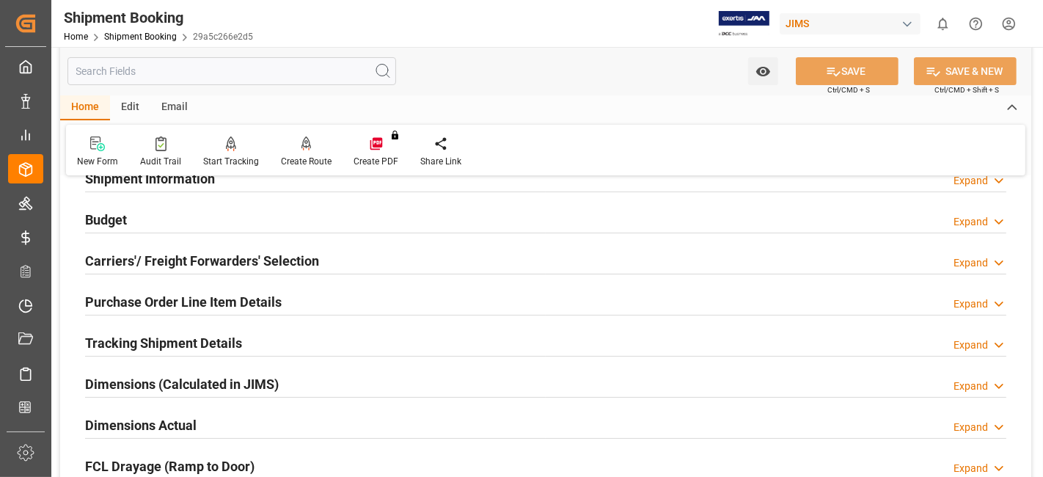
scroll to position [163, 0]
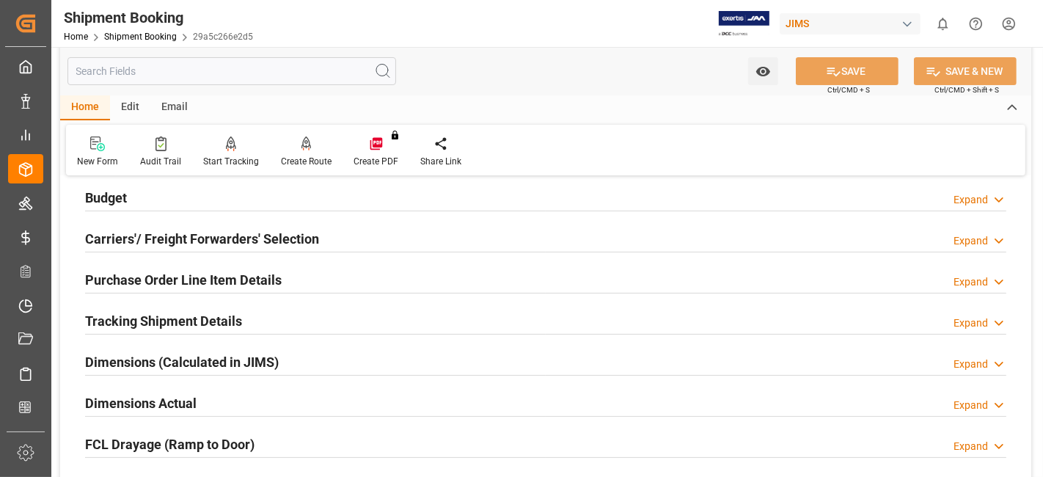
click at [127, 203] on h2 "Budget" at bounding box center [106, 198] width 42 height 20
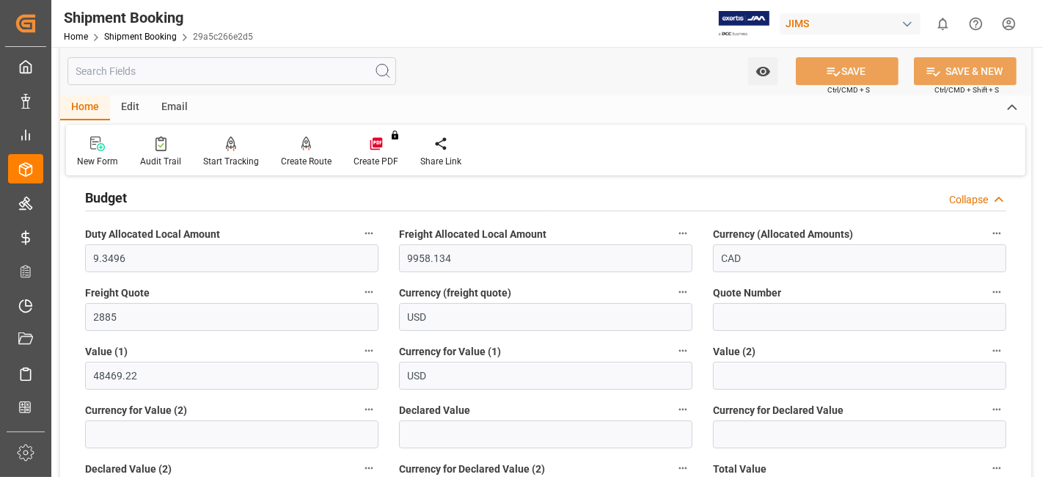
click at [127, 203] on h2 "Budget" at bounding box center [106, 198] width 42 height 20
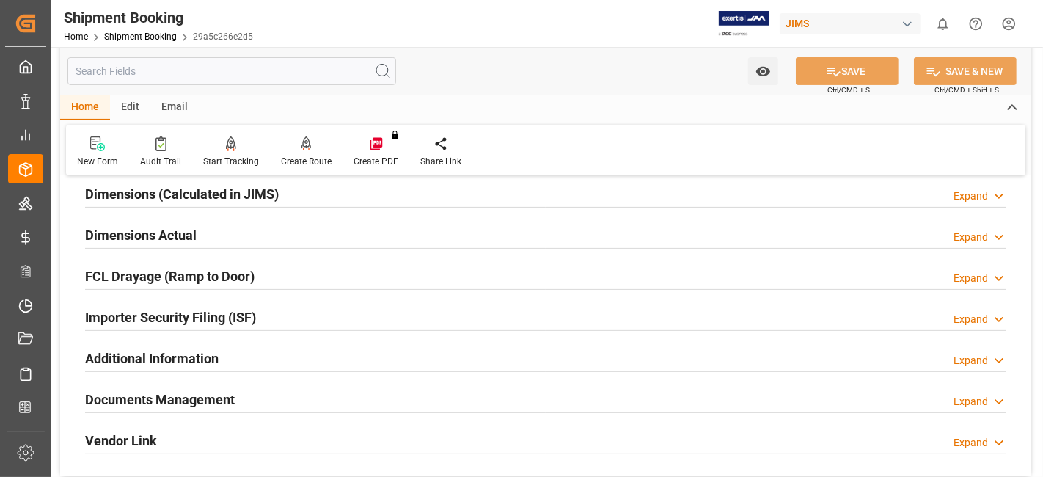
scroll to position [407, 0]
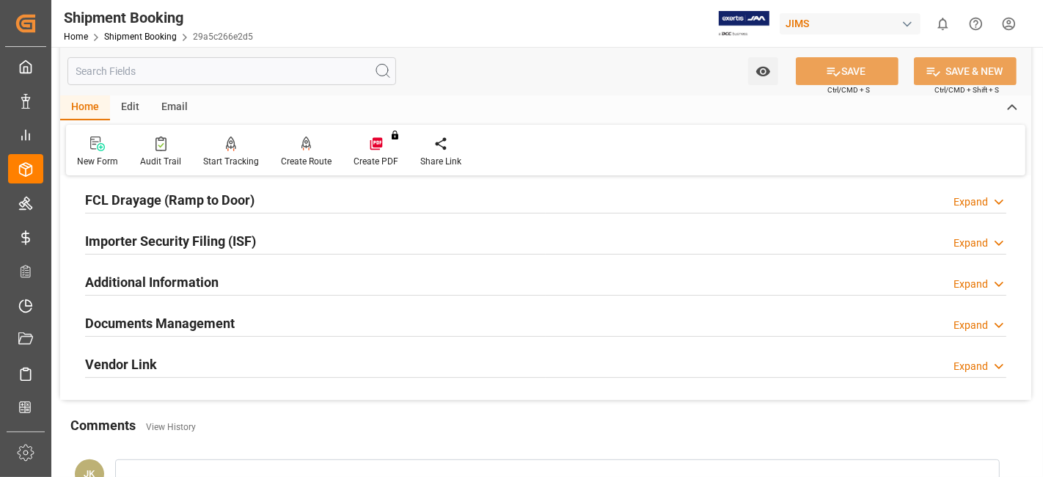
click at [149, 327] on h2 "Documents Management" at bounding box center [160, 323] width 150 height 20
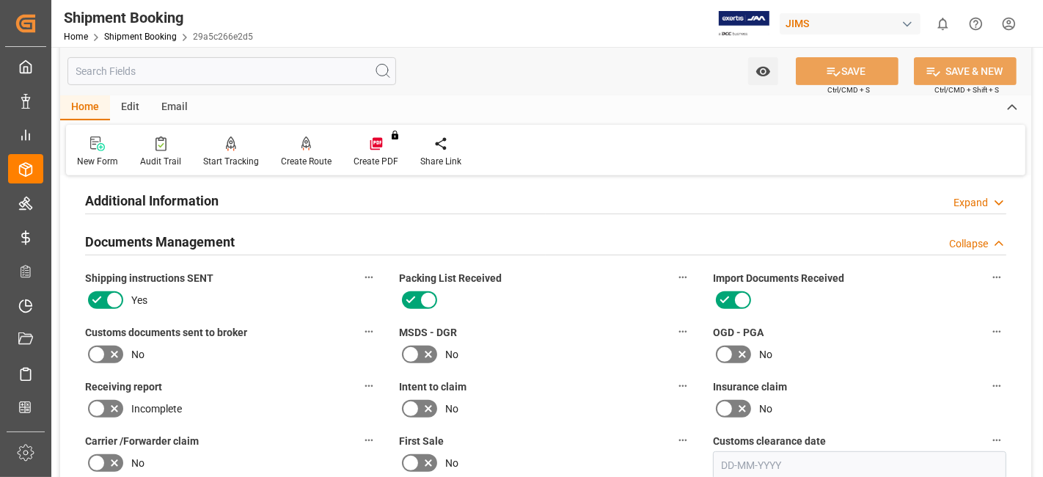
scroll to position [163, 0]
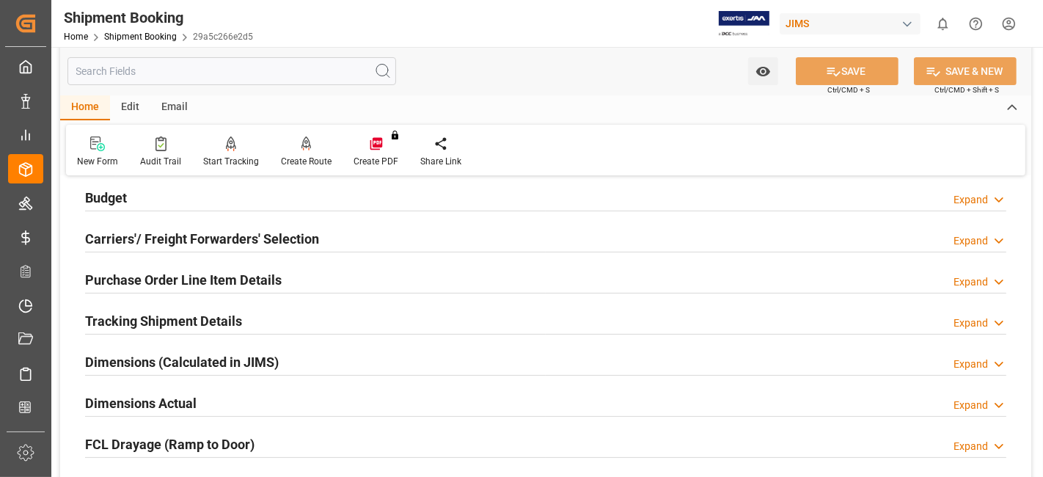
click at [148, 321] on h2 "Tracking Shipment Details" at bounding box center [163, 321] width 157 height 20
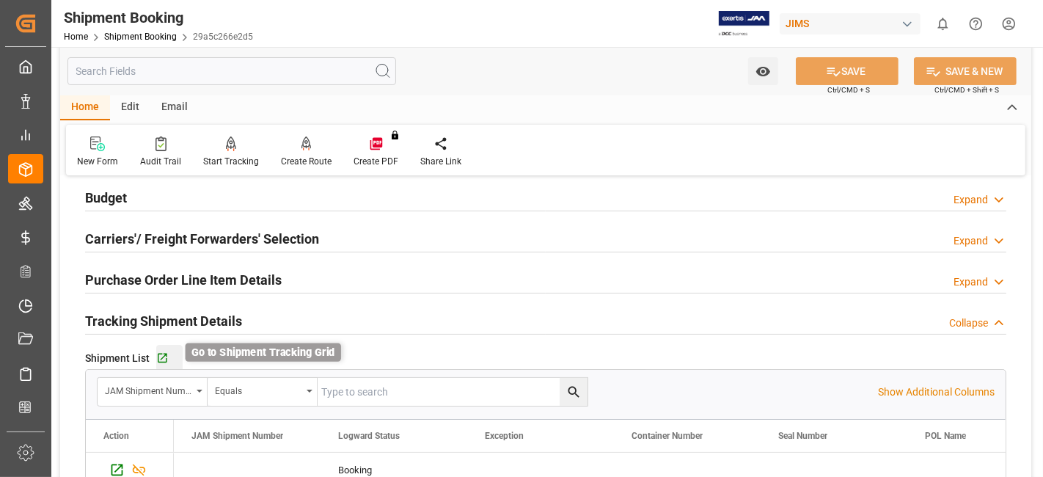
click at [162, 360] on icon "button" at bounding box center [163, 359] width 10 height 10
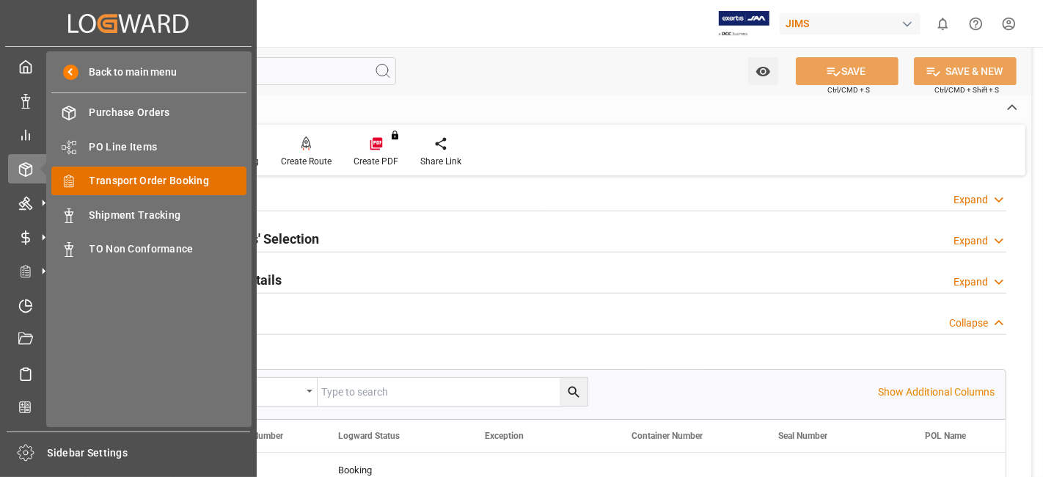
click at [177, 182] on span "Transport Order Booking" at bounding box center [169, 180] width 158 height 15
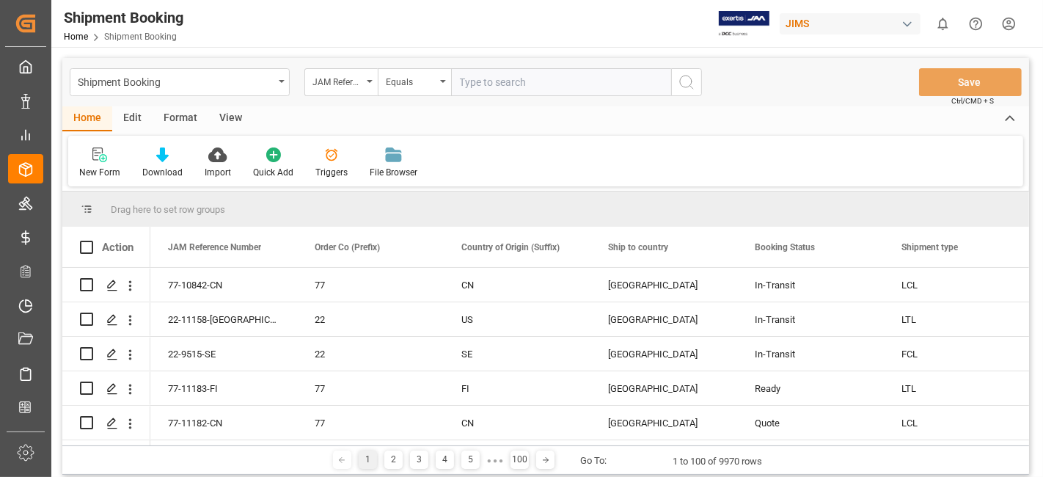
click at [482, 87] on input "text" at bounding box center [561, 82] width 220 height 28
type input "77-11048-CN"
click at [692, 81] on icon "search button" at bounding box center [687, 82] width 18 height 18
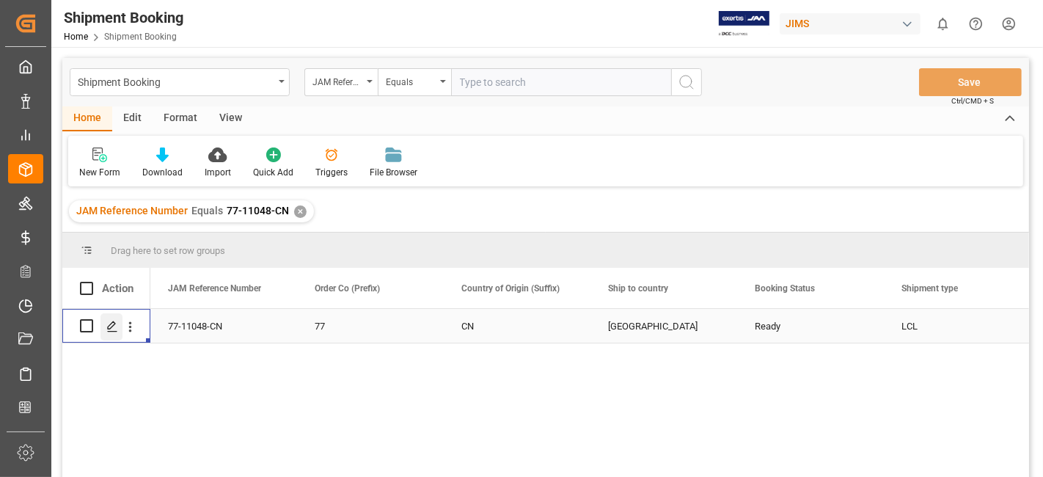
click at [115, 332] on div "Press SPACE to select this row." at bounding box center [112, 326] width 22 height 27
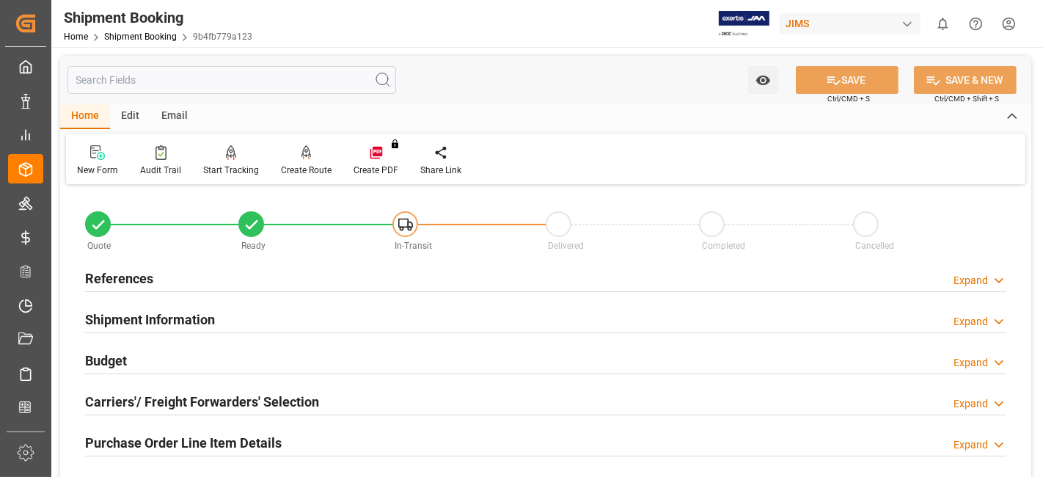
click at [204, 274] on div "References Expand" at bounding box center [546, 277] width 922 height 28
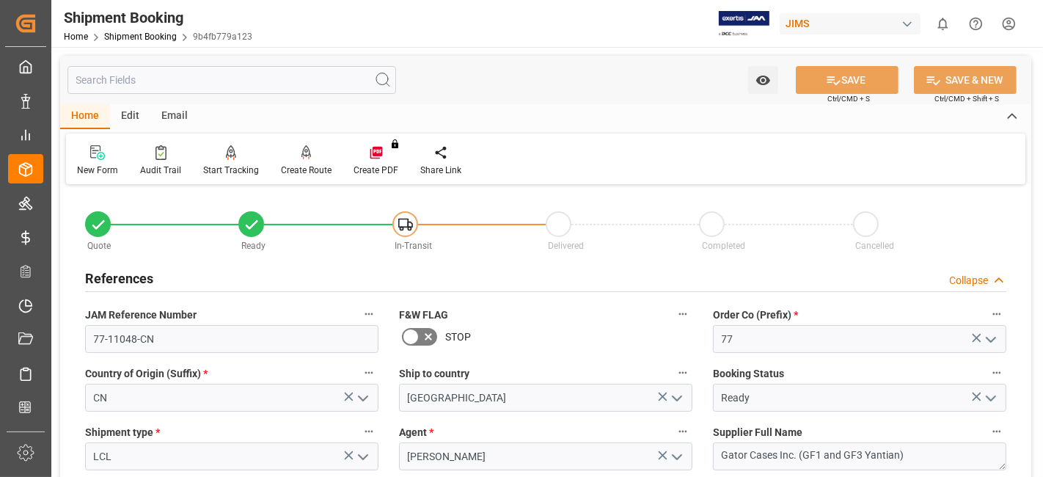
click at [204, 274] on div "References Collapse" at bounding box center [546, 277] width 922 height 28
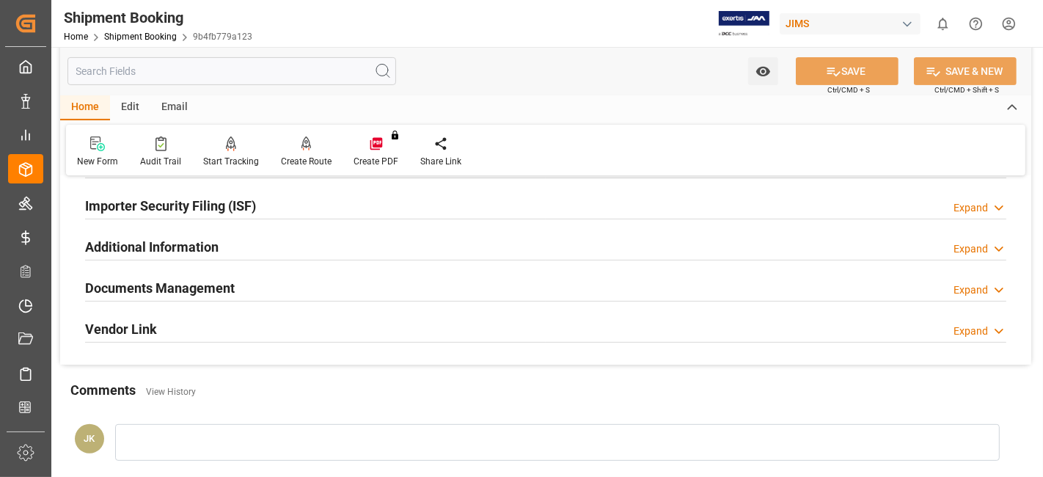
scroll to position [489, 0]
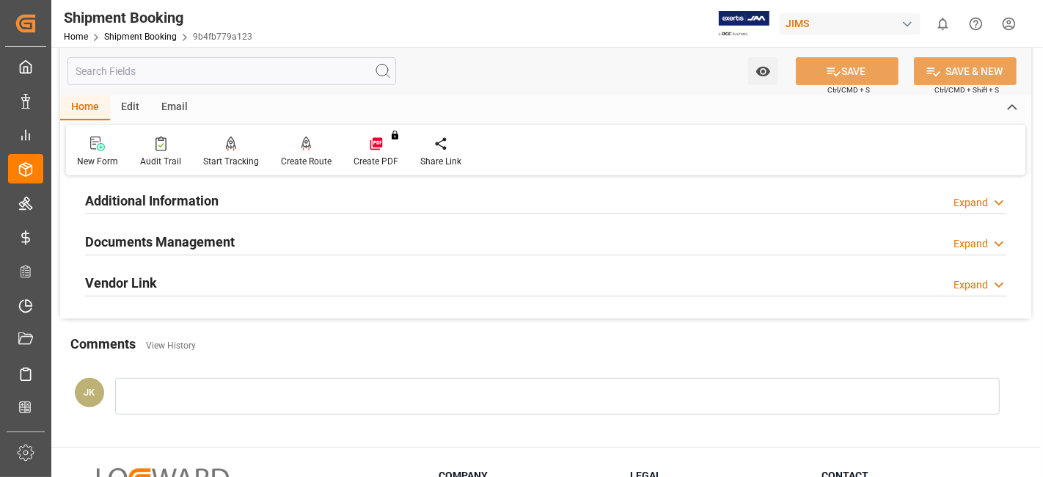
click at [187, 238] on h2 "Documents Management" at bounding box center [160, 242] width 150 height 20
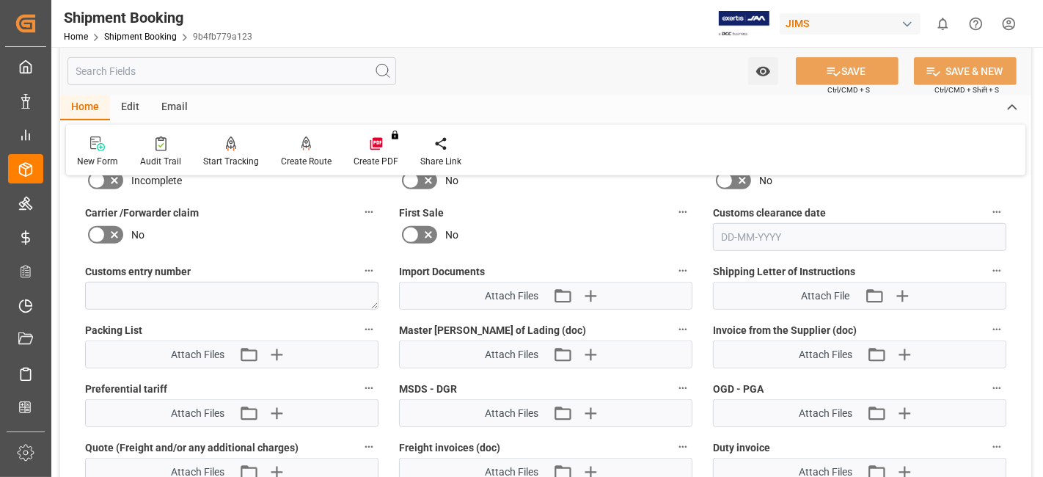
scroll to position [734, 0]
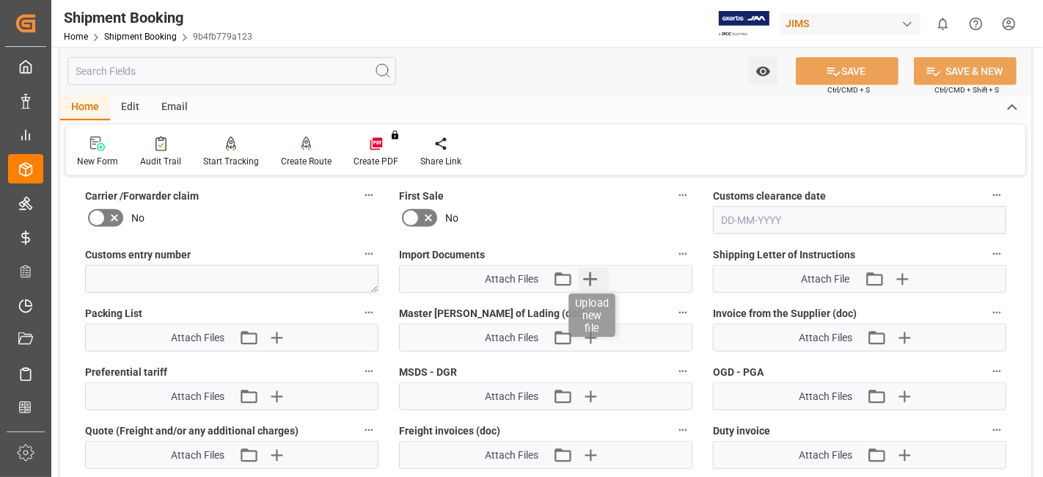
click at [591, 272] on icon "button" at bounding box center [590, 279] width 14 height 14
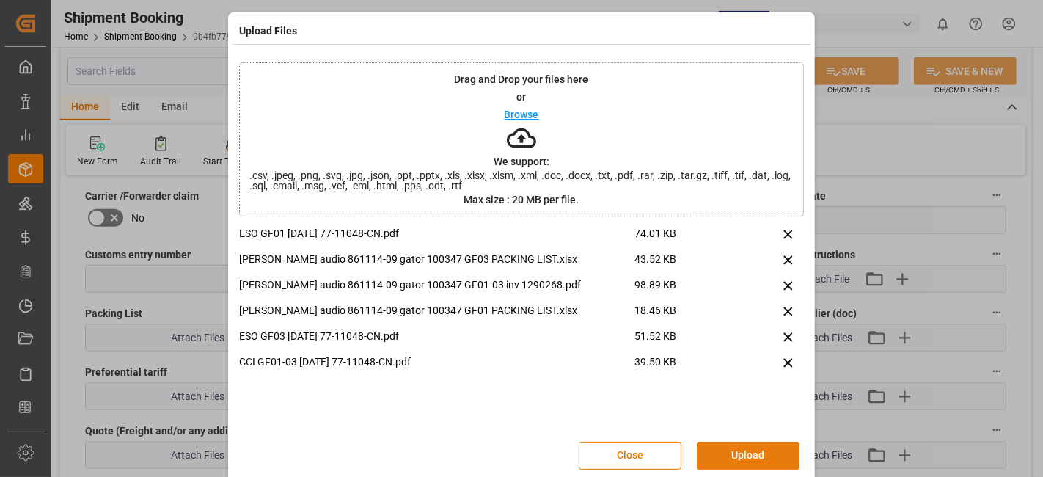
click at [743, 454] on button "Upload" at bounding box center [748, 456] width 103 height 28
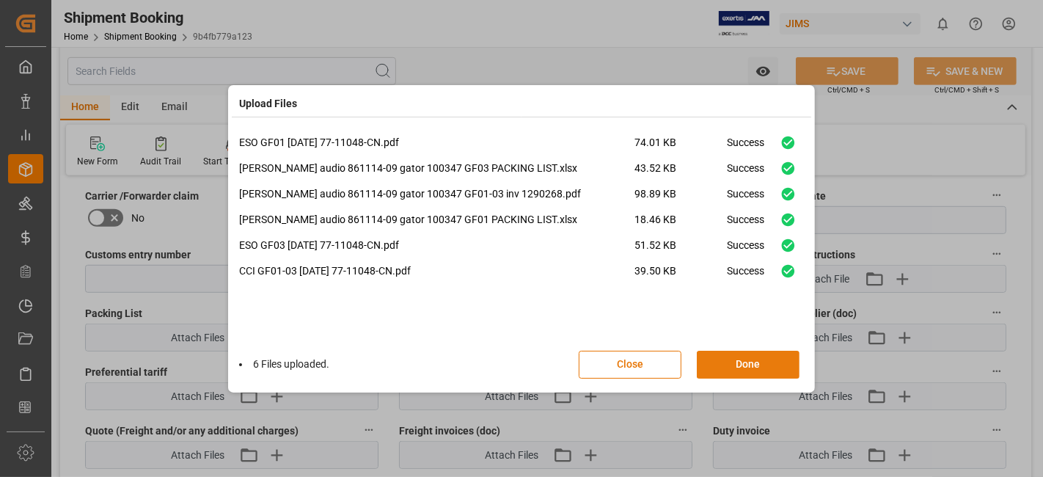
click at [724, 365] on button "Done" at bounding box center [748, 365] width 103 height 28
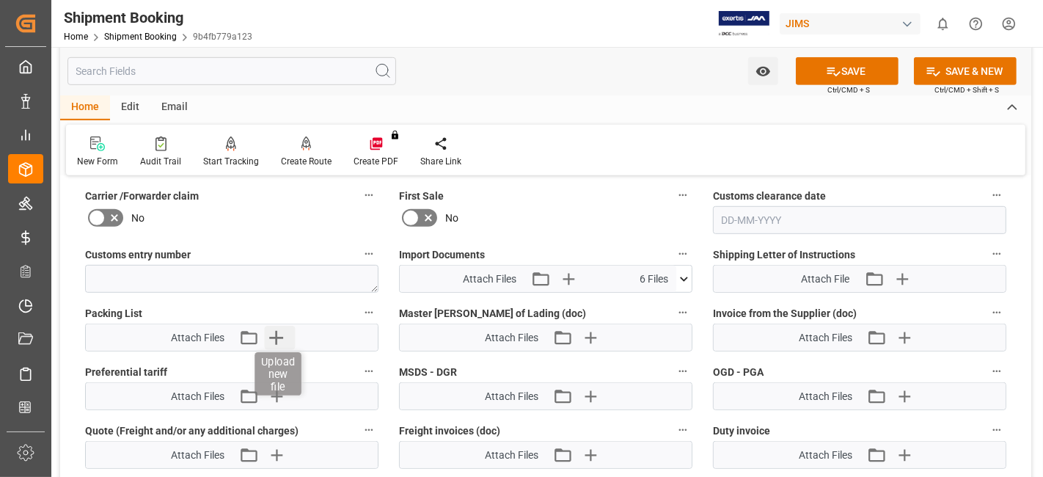
click at [282, 334] on icon "button" at bounding box center [276, 337] width 23 height 23
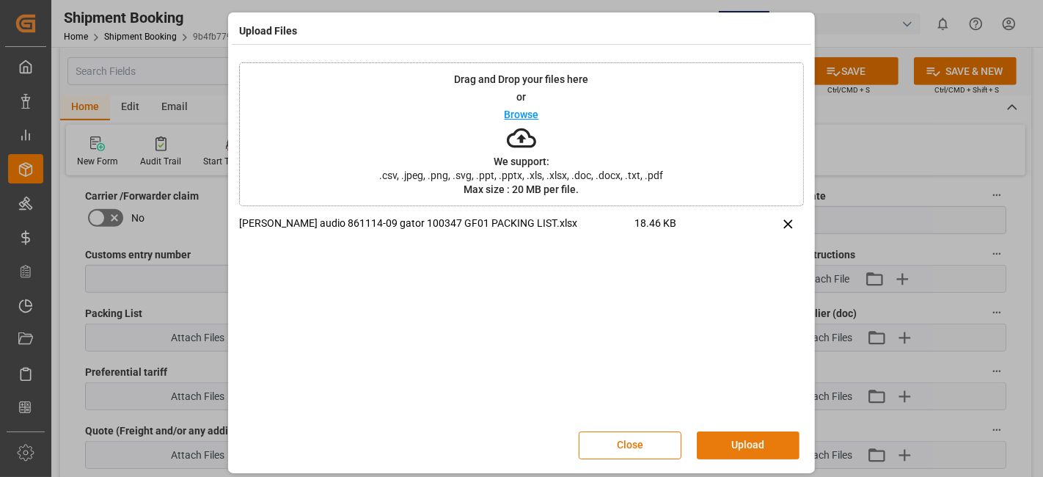
click at [744, 442] on button "Upload" at bounding box center [748, 445] width 103 height 28
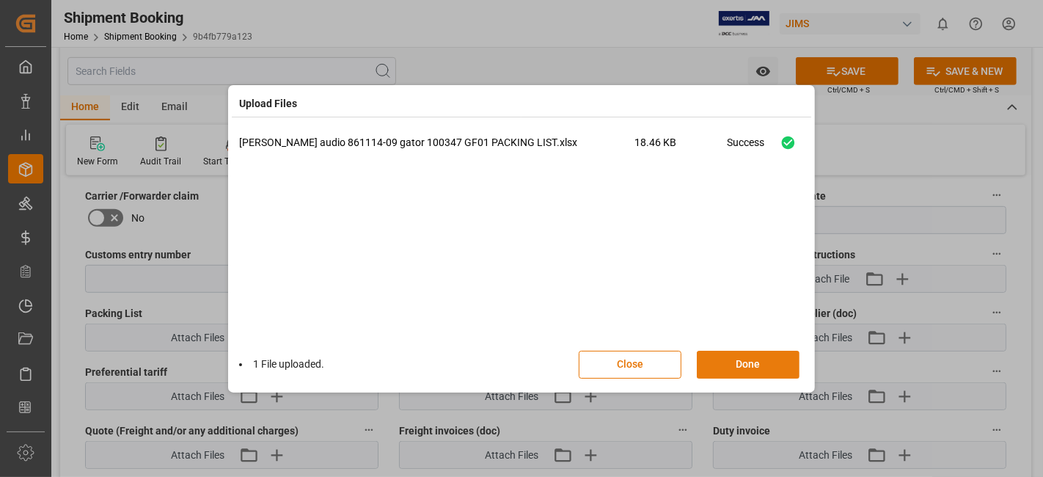
click at [723, 360] on button "Done" at bounding box center [748, 365] width 103 height 28
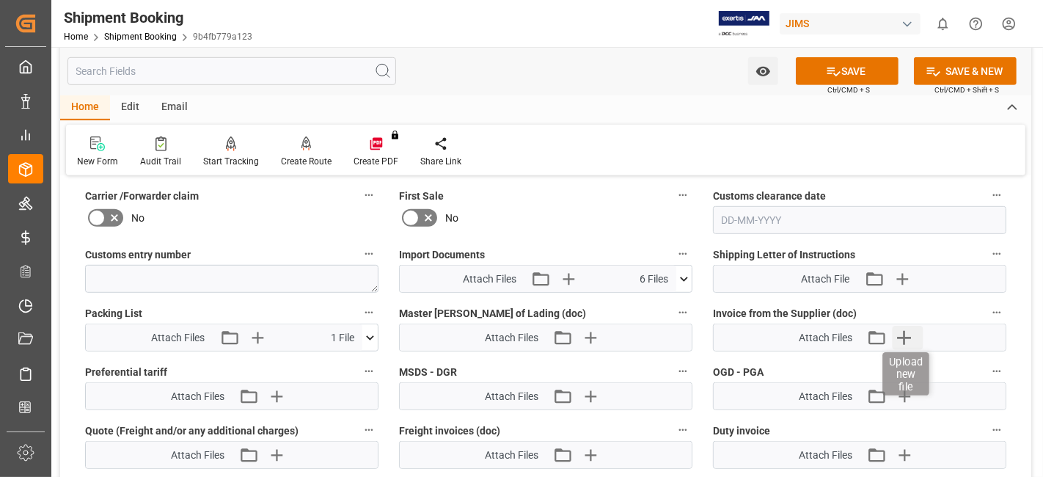
click at [900, 336] on icon "button" at bounding box center [904, 337] width 23 height 23
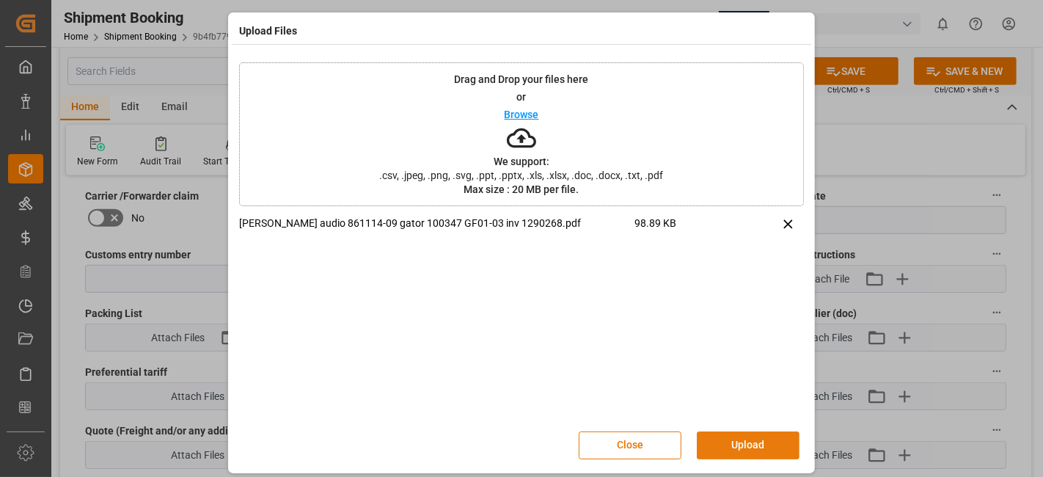
click at [751, 440] on button "Upload" at bounding box center [748, 445] width 103 height 28
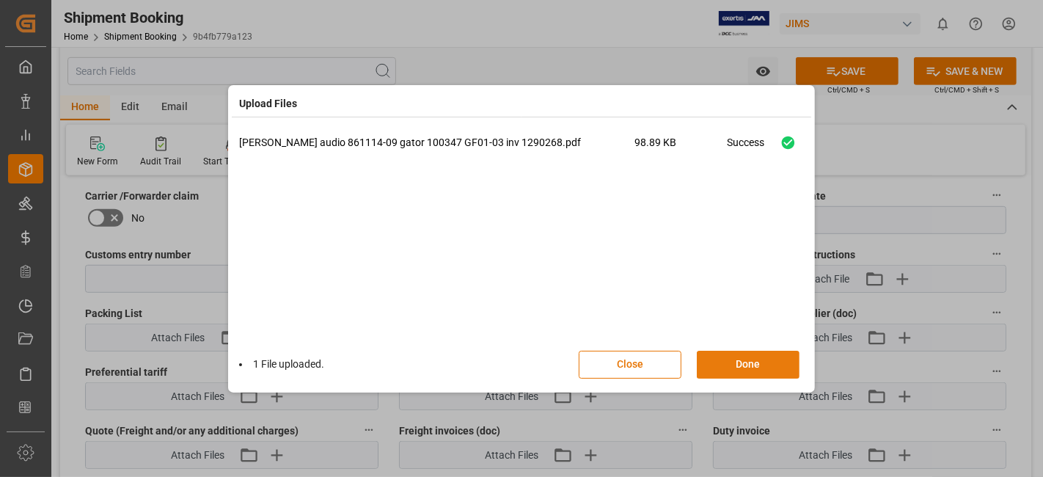
click at [723, 355] on button "Done" at bounding box center [748, 365] width 103 height 28
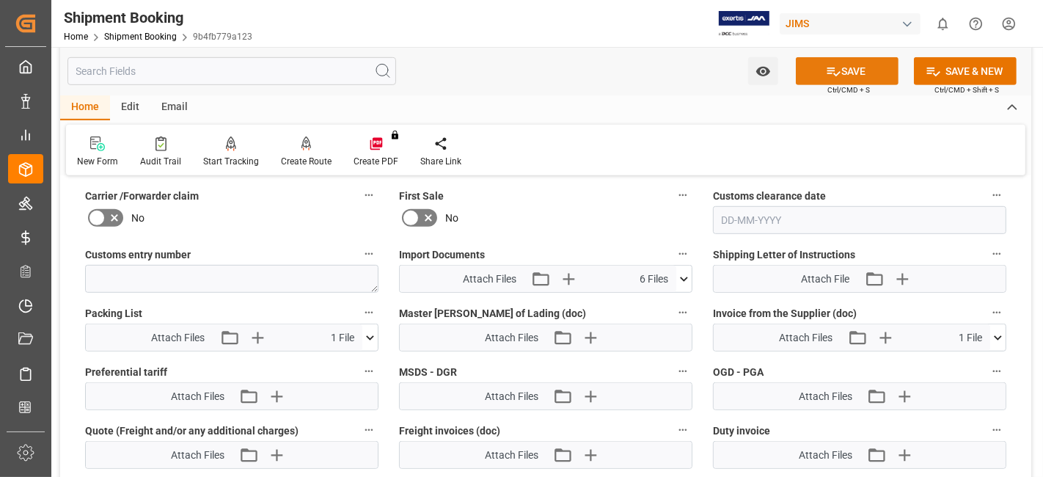
click at [815, 71] on button "SAVE" at bounding box center [847, 71] width 103 height 28
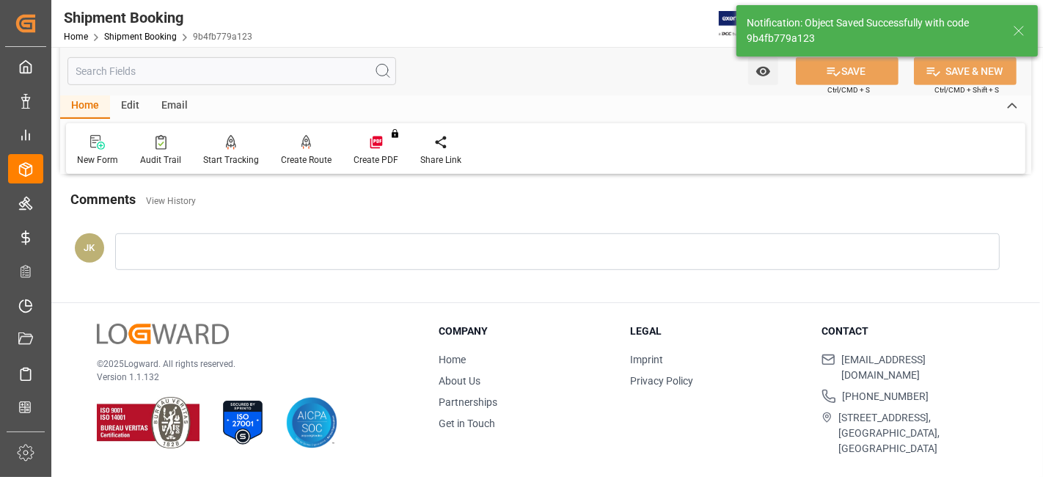
scroll to position [621, 0]
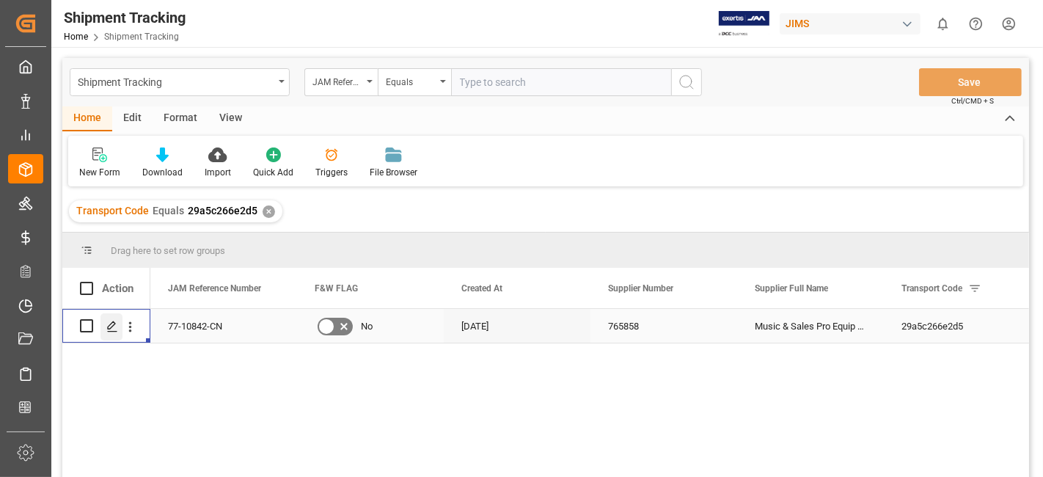
click at [115, 326] on icon "Press SPACE to select this row." at bounding box center [112, 327] width 12 height 12
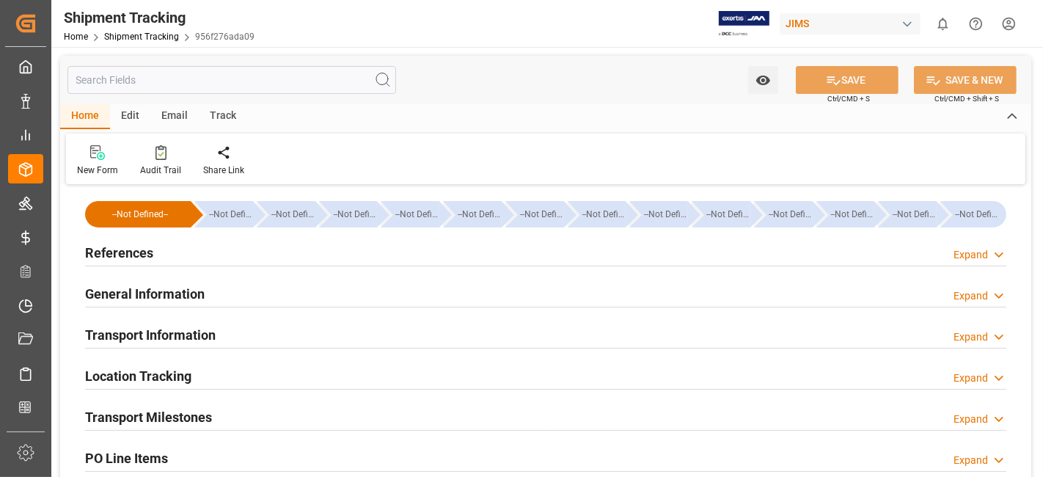
type input "03-09-2025"
click at [128, 252] on h2 "References" at bounding box center [119, 253] width 68 height 20
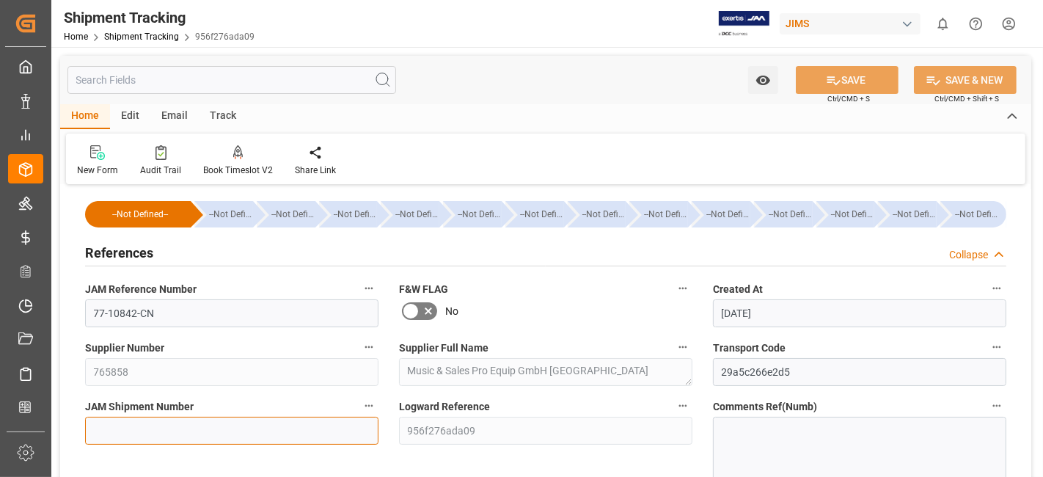
drag, startPoint x: 145, startPoint y: 443, endPoint x: 142, endPoint y: 434, distance: 9.5
click at [145, 442] on input at bounding box center [232, 431] width 294 height 28
click at [126, 429] on input at bounding box center [232, 431] width 294 height 28
paste input "73125"
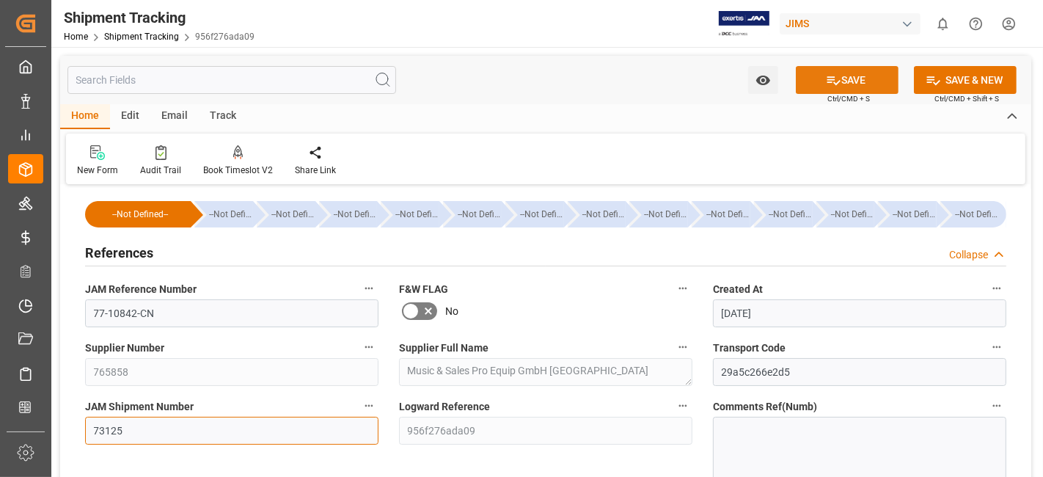
type input "73125"
drag, startPoint x: 852, startPoint y: 72, endPoint x: 859, endPoint y: 74, distance: 7.7
click at [853, 72] on button "SAVE" at bounding box center [847, 80] width 103 height 28
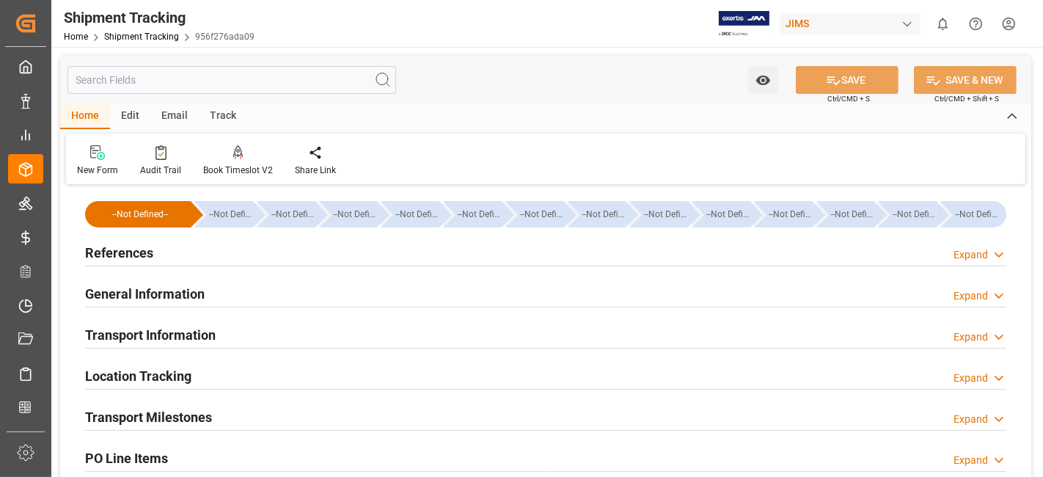
click at [134, 248] on h2 "References" at bounding box center [119, 253] width 68 height 20
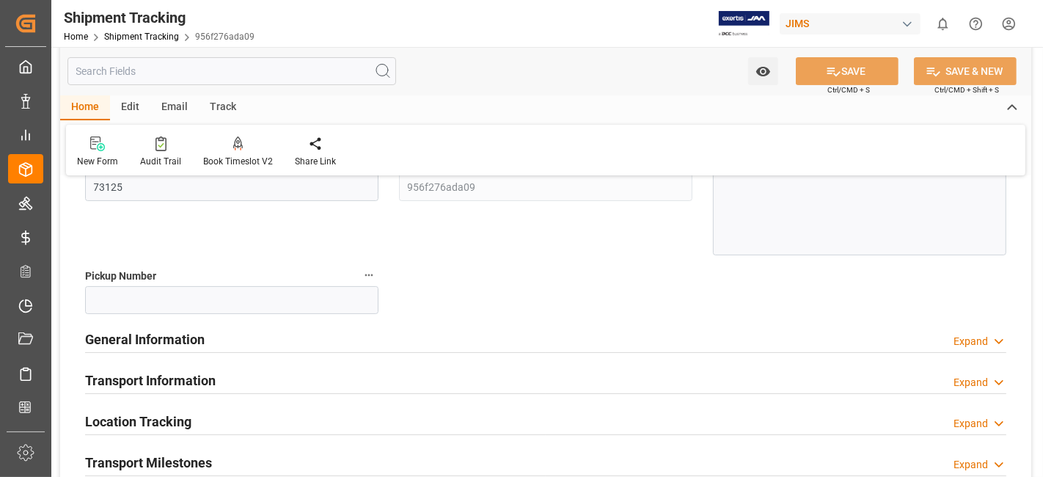
scroll to position [244, 0]
click at [174, 345] on h2 "General Information" at bounding box center [145, 339] width 120 height 20
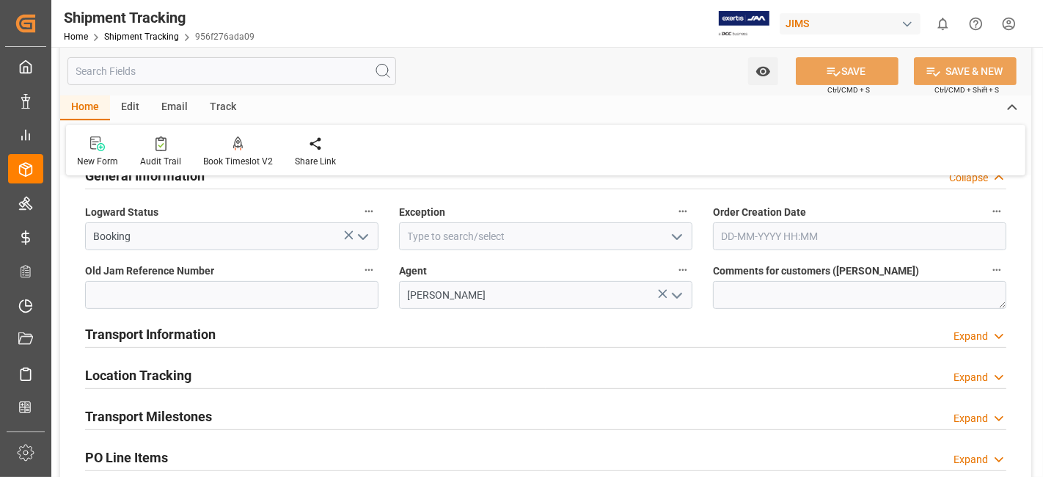
click at [170, 332] on h2 "Transport Information" at bounding box center [150, 334] width 131 height 20
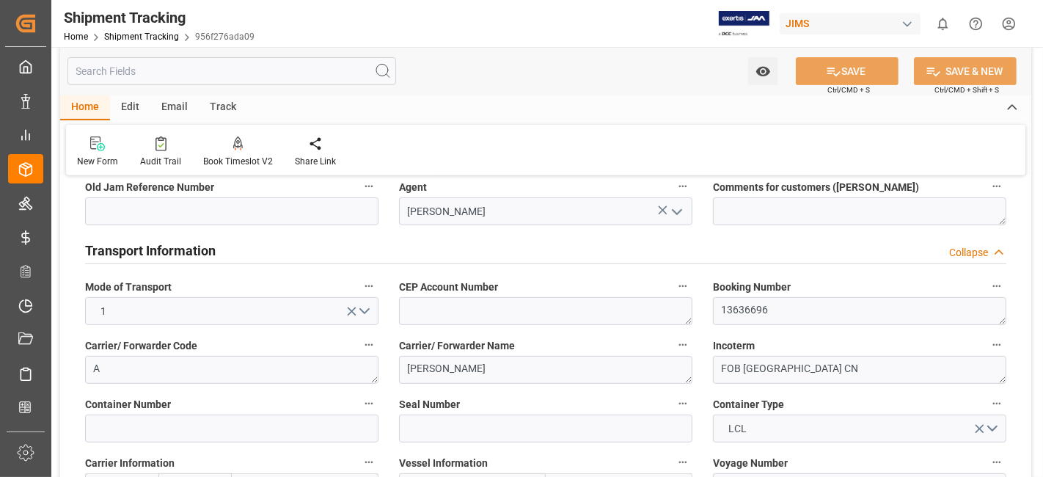
scroll to position [570, 0]
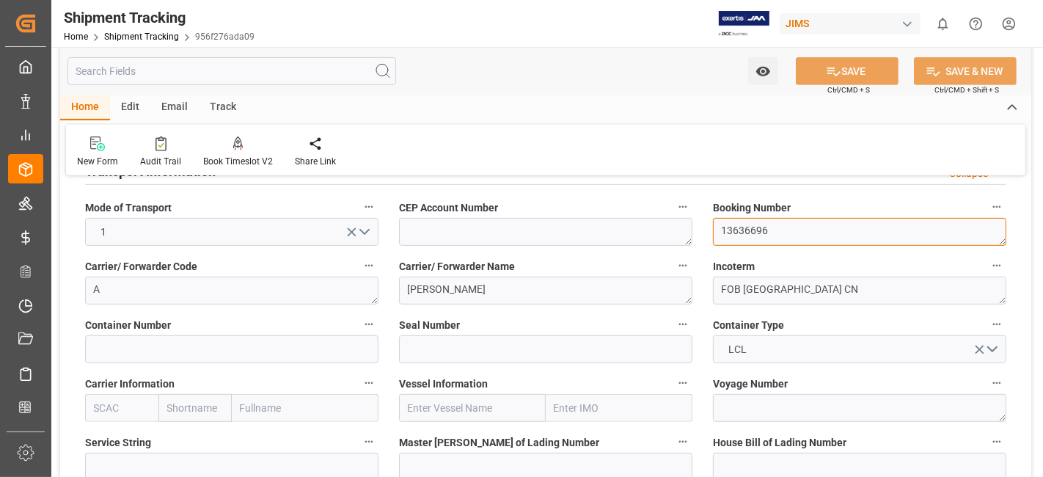
click at [732, 240] on textarea "13636696" at bounding box center [860, 232] width 294 height 28
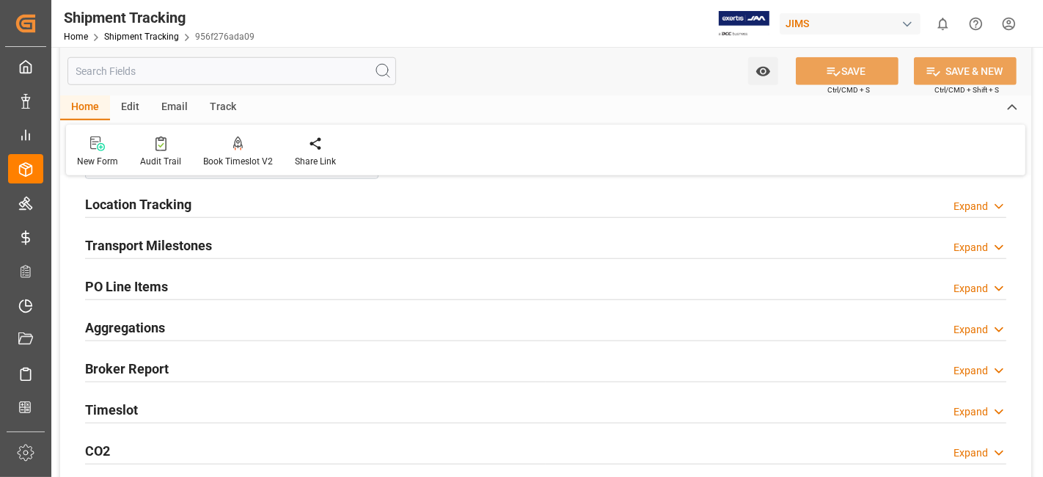
scroll to position [1141, 0]
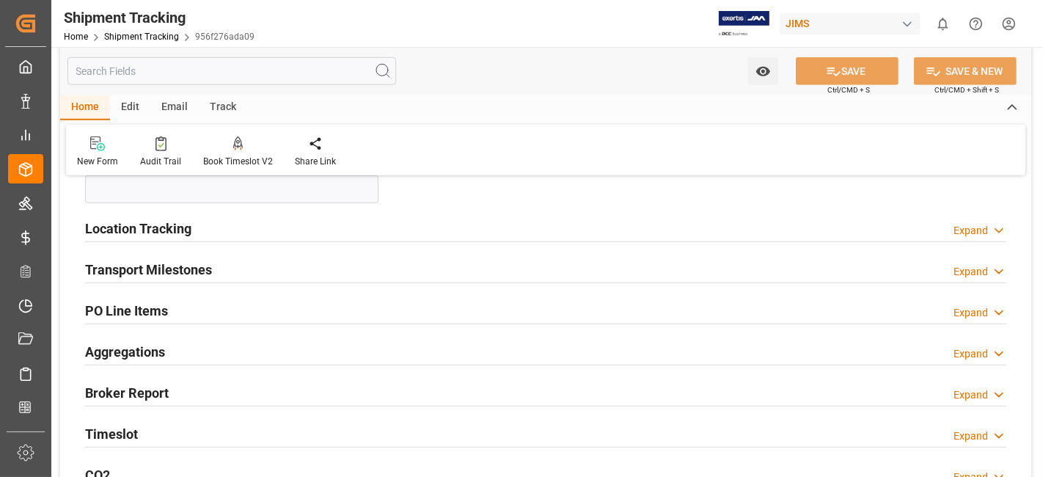
click at [192, 275] on h2 "Transport Milestones" at bounding box center [148, 270] width 127 height 20
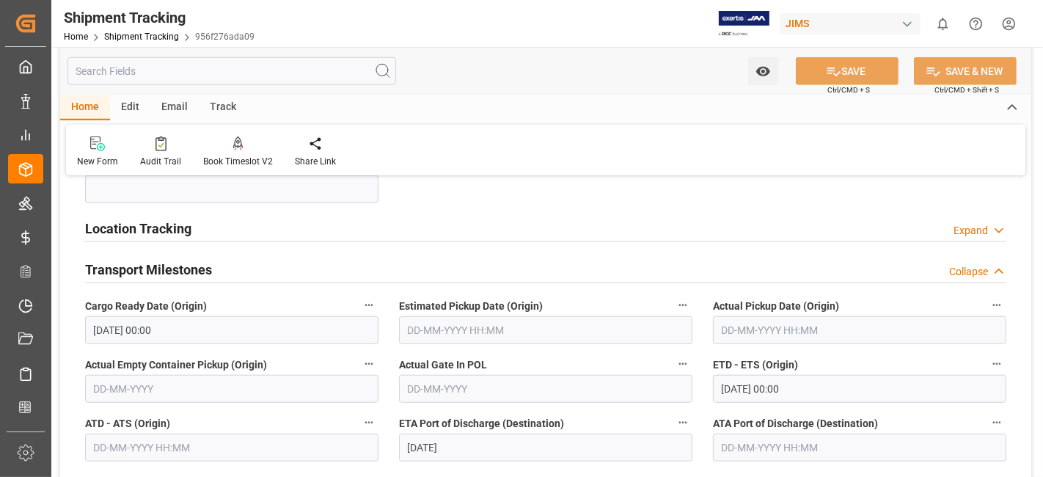
click at [735, 332] on input "text" at bounding box center [860, 330] width 294 height 28
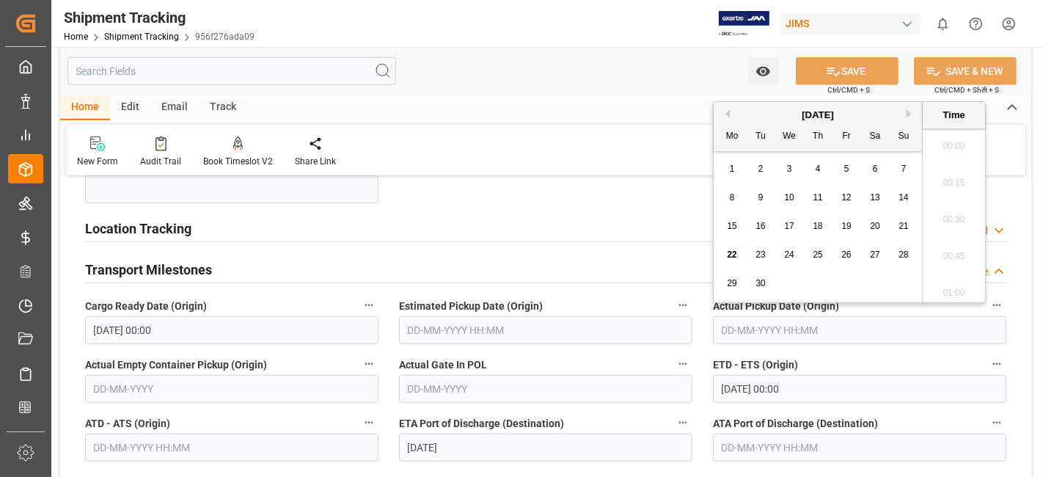
scroll to position [1325, 0]
click at [768, 236] on div "15 16 17 18 19 20 21" at bounding box center [818, 226] width 200 height 29
click at [814, 231] on div "18" at bounding box center [818, 227] width 18 height 18
type input "18-09-2025 00:00"
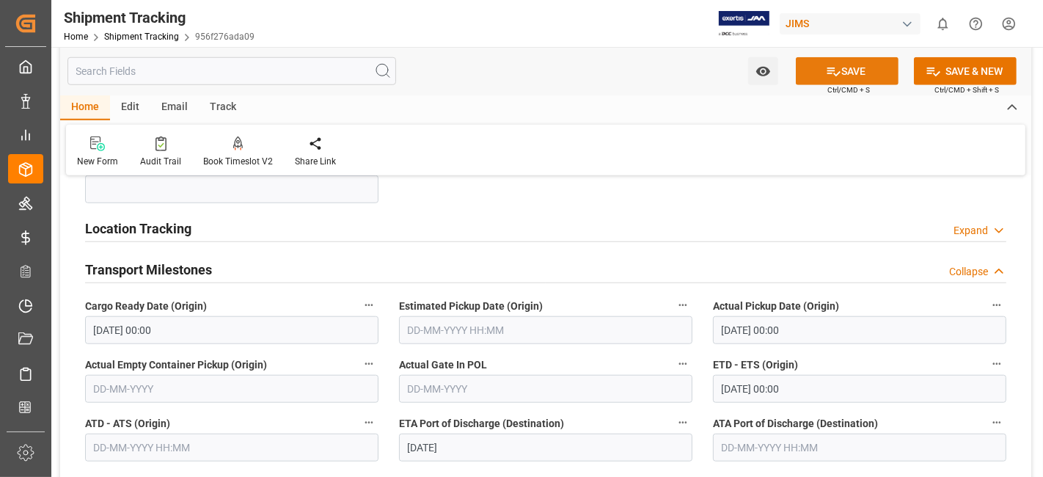
click at [826, 64] on icon at bounding box center [833, 71] width 15 height 15
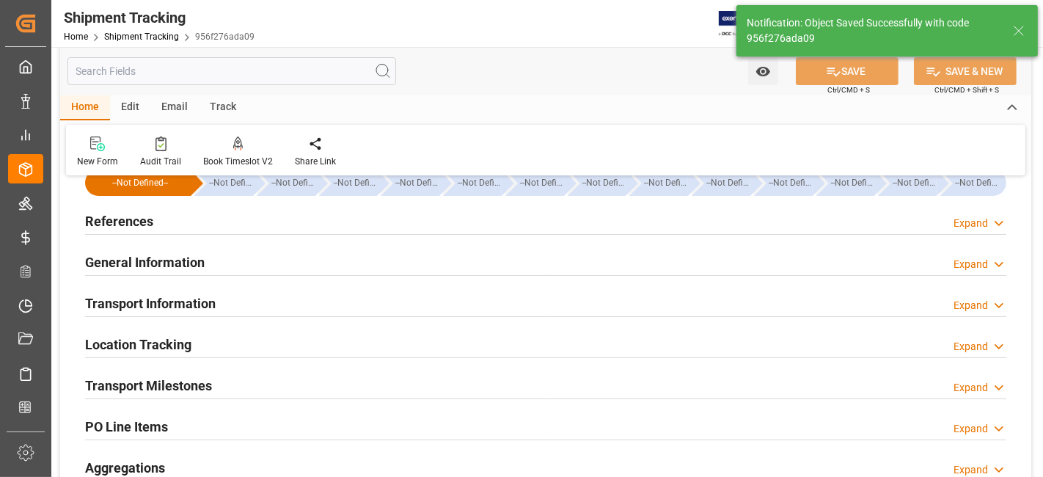
scroll to position [81, 0]
